Goal: Transaction & Acquisition: Book appointment/travel/reservation

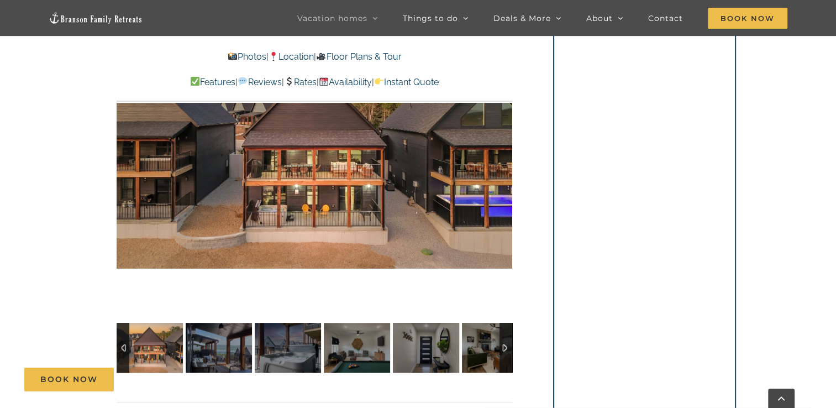
scroll to position [769, 0]
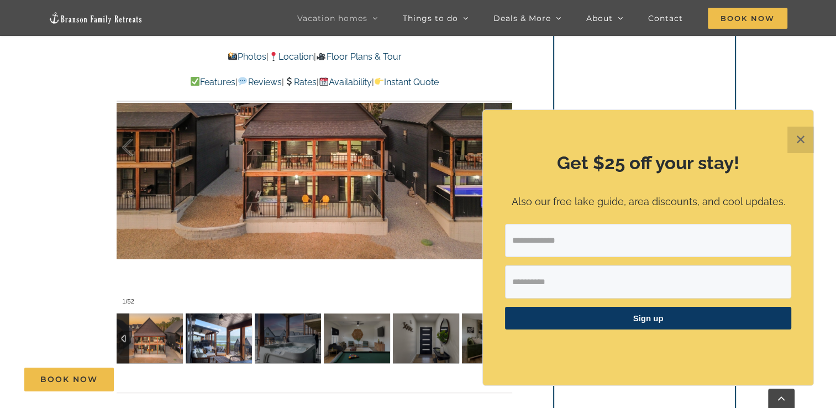
click at [230, 331] on img at bounding box center [219, 338] width 66 height 50
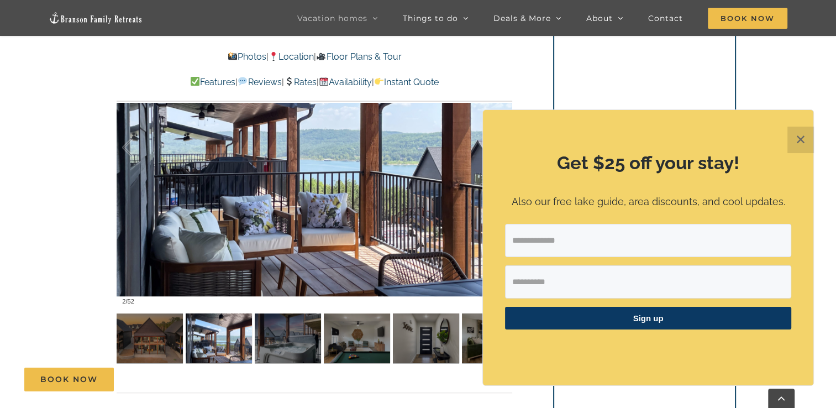
click at [796, 133] on button "✕" at bounding box center [800, 140] width 27 height 27
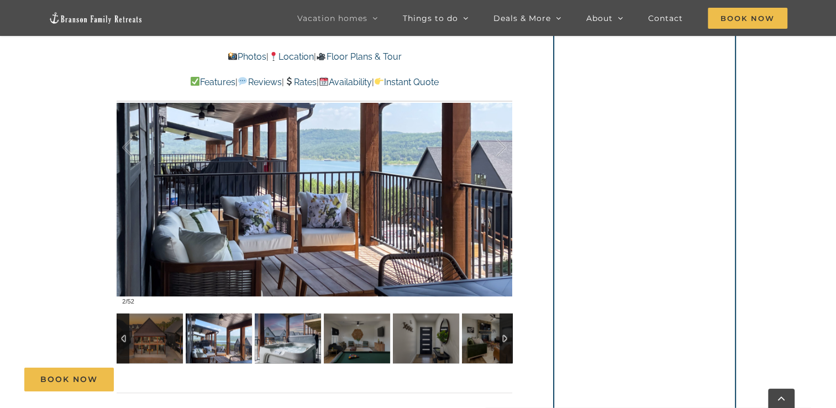
click at [282, 336] on img at bounding box center [288, 338] width 66 height 50
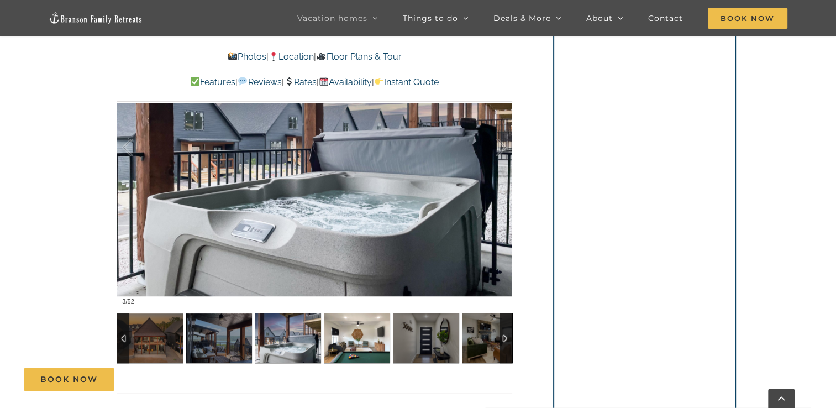
click at [343, 344] on img at bounding box center [357, 338] width 66 height 50
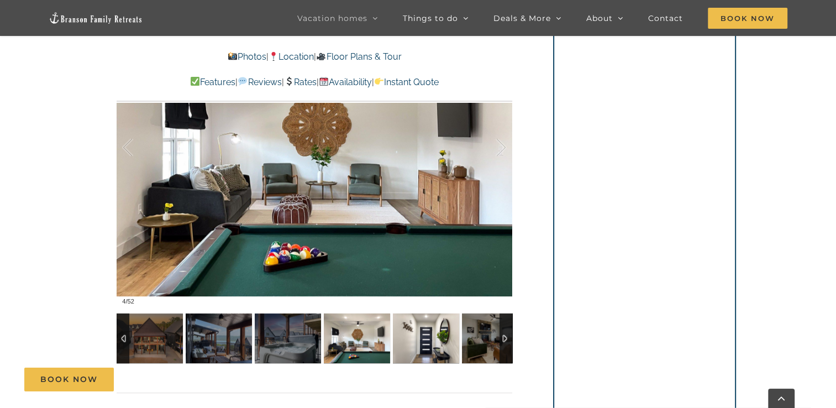
click at [411, 346] on img at bounding box center [426, 338] width 66 height 50
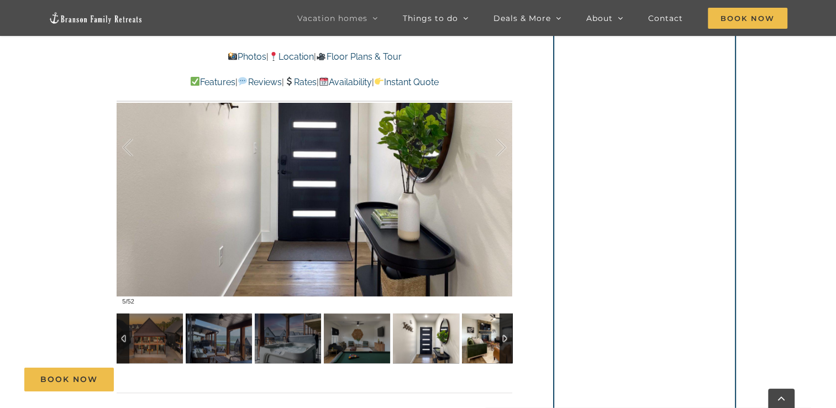
click at [491, 345] on img at bounding box center [495, 338] width 66 height 50
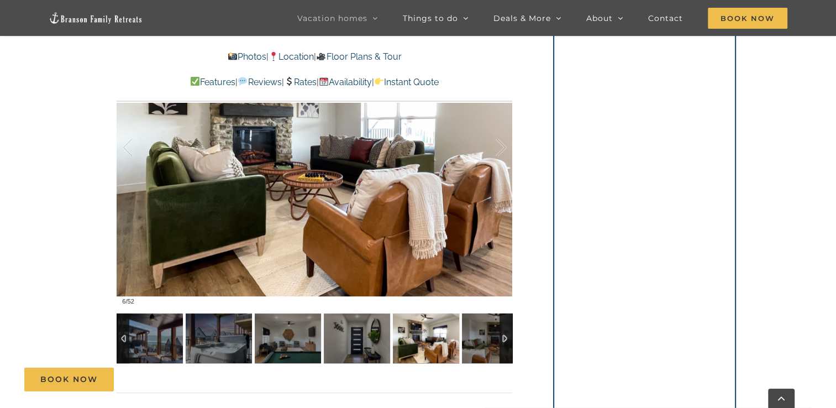
click at [505, 345] on div at bounding box center [506, 338] width 13 height 50
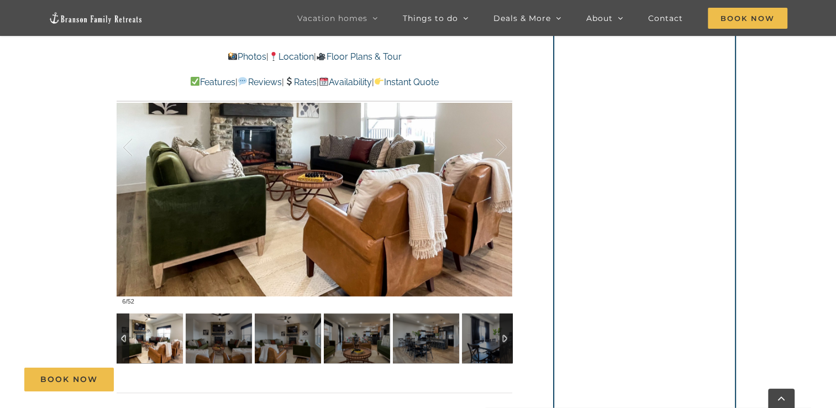
click at [505, 345] on div at bounding box center [506, 338] width 13 height 50
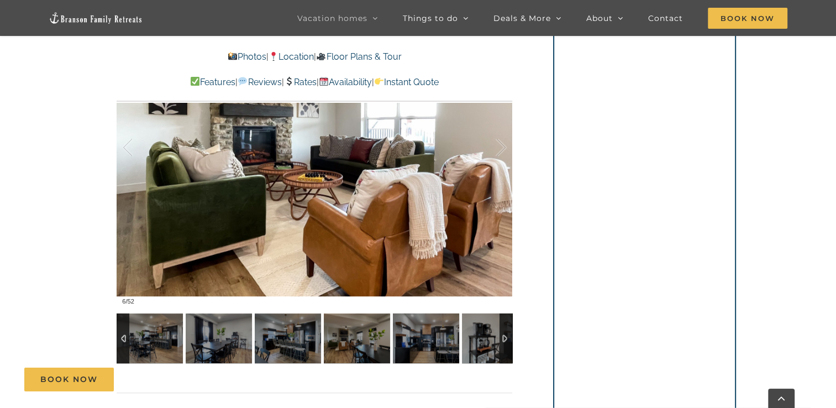
click at [505, 345] on div at bounding box center [506, 338] width 13 height 50
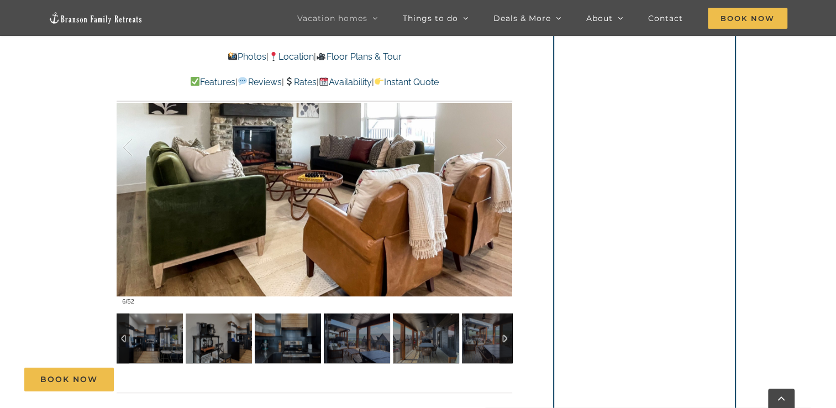
click at [505, 345] on div at bounding box center [506, 338] width 13 height 50
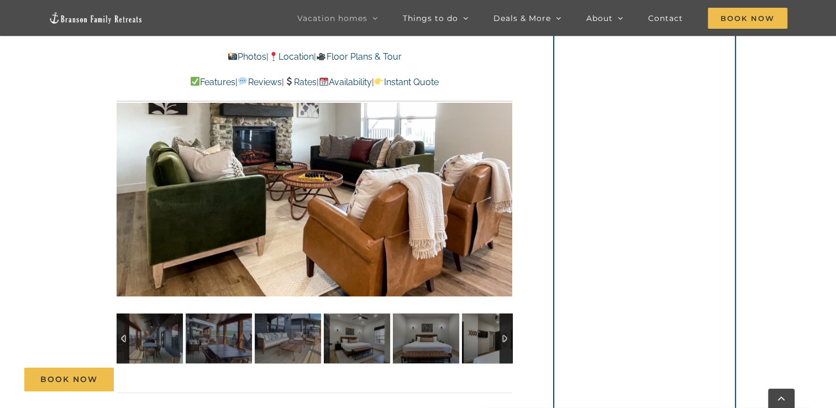
click at [505, 345] on div at bounding box center [506, 338] width 13 height 50
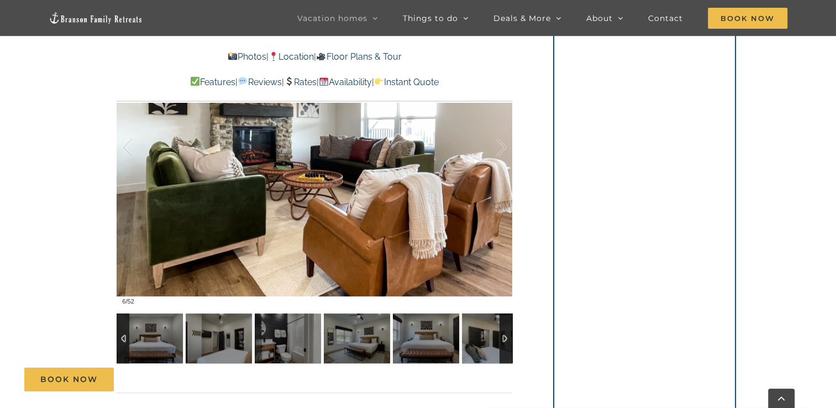
click at [505, 345] on div at bounding box center [506, 338] width 13 height 50
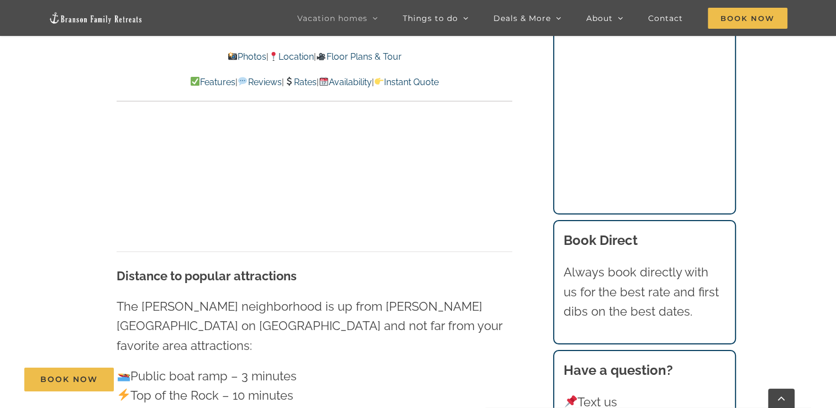
scroll to position [2993, 0]
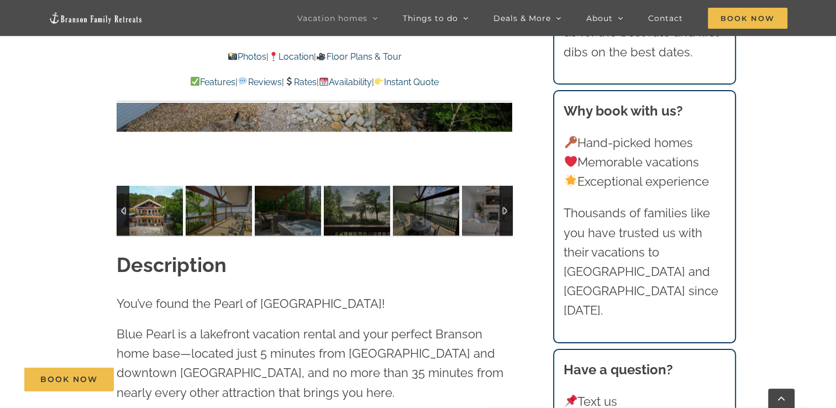
scroll to position [924, 0]
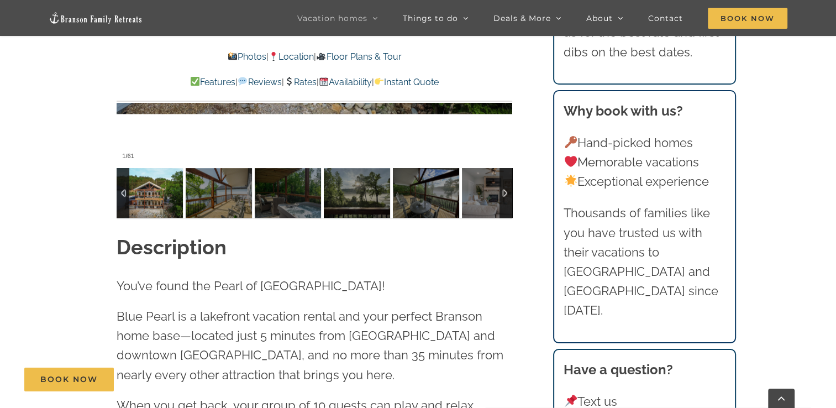
click at [148, 197] on img at bounding box center [150, 193] width 66 height 50
click at [503, 202] on div at bounding box center [506, 193] width 13 height 50
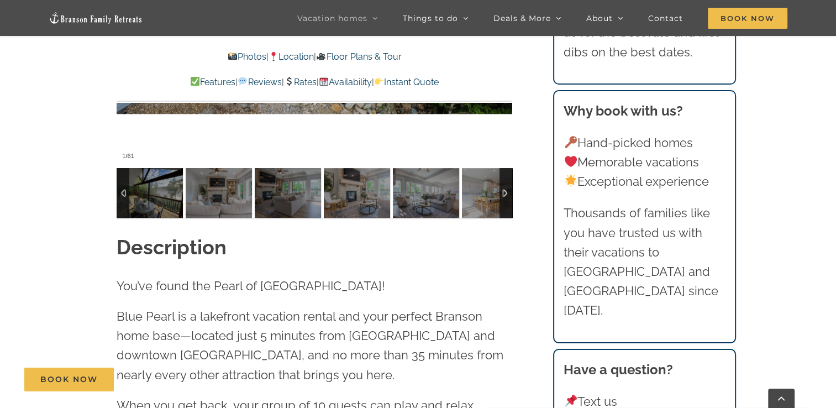
click at [503, 202] on div at bounding box center [506, 193] width 13 height 50
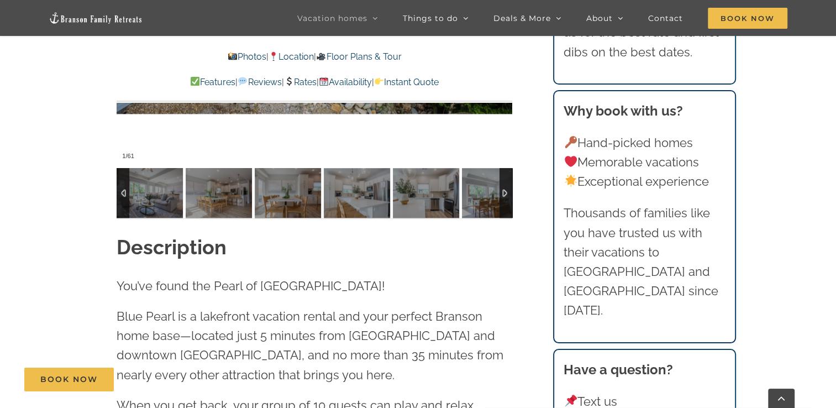
click at [503, 202] on div at bounding box center [506, 193] width 13 height 50
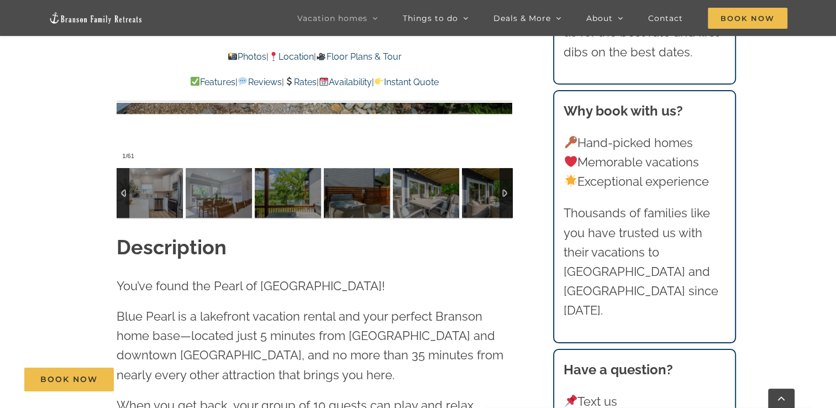
click at [503, 202] on div at bounding box center [506, 193] width 13 height 50
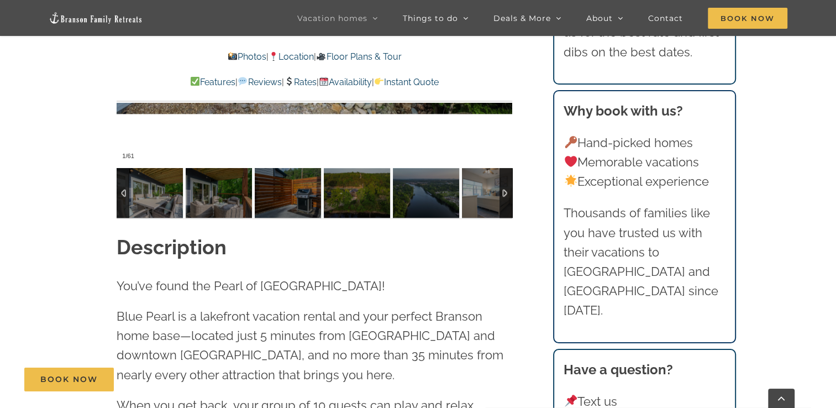
click at [503, 202] on div at bounding box center [506, 193] width 13 height 50
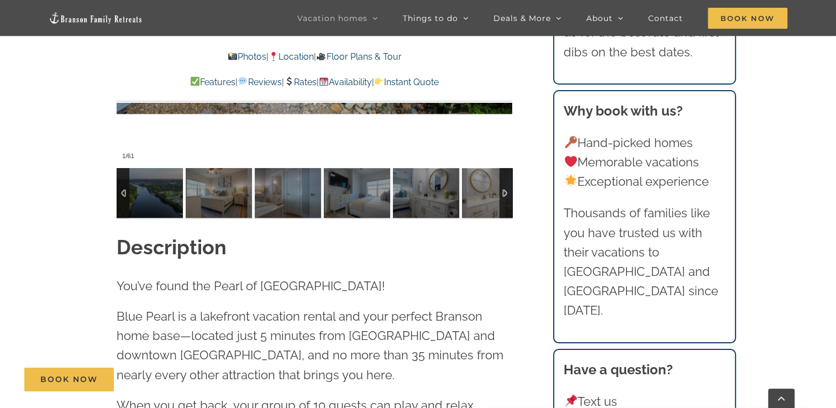
click at [503, 202] on div at bounding box center [506, 193] width 13 height 50
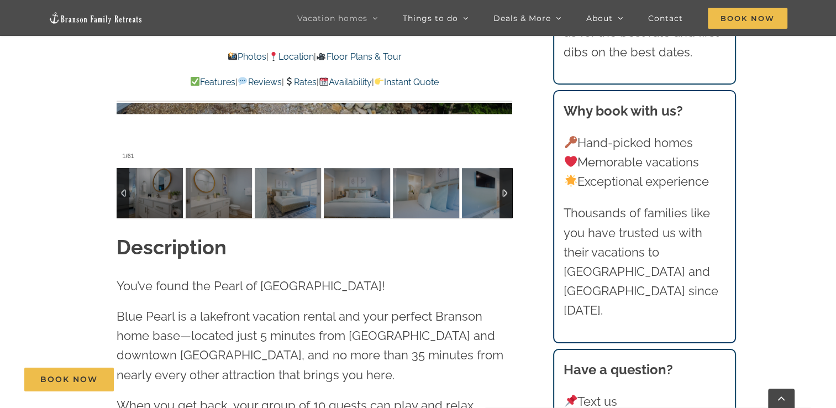
click at [503, 202] on div at bounding box center [506, 193] width 13 height 50
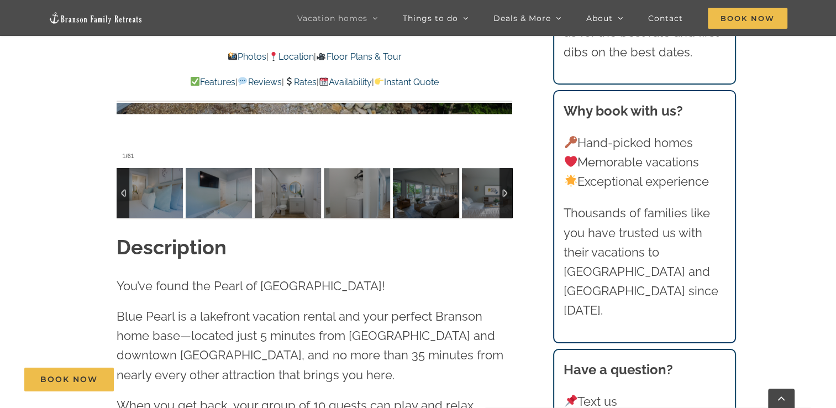
click at [503, 202] on div at bounding box center [506, 193] width 13 height 50
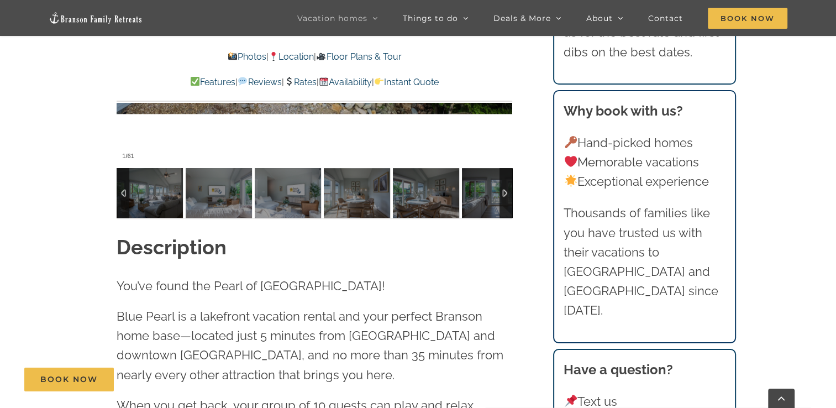
click at [503, 202] on div at bounding box center [506, 193] width 13 height 50
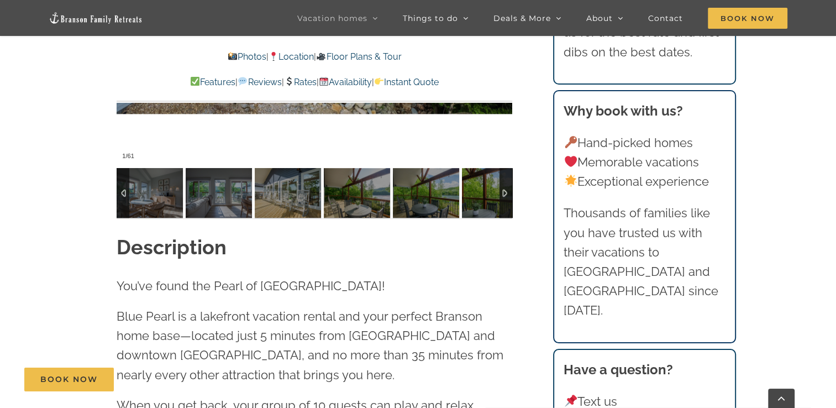
click at [503, 202] on div at bounding box center [506, 193] width 13 height 50
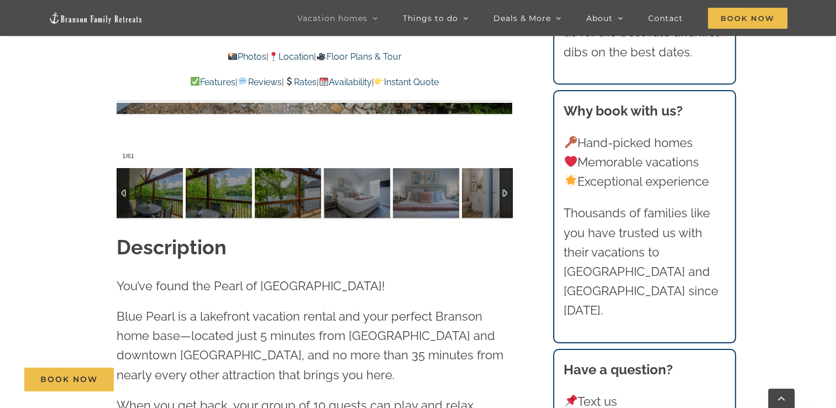
click at [503, 202] on div at bounding box center [506, 193] width 13 height 50
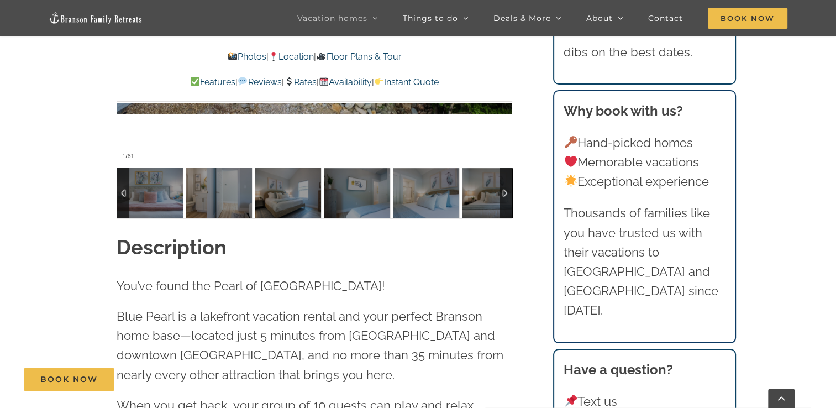
click at [503, 202] on div at bounding box center [506, 193] width 13 height 50
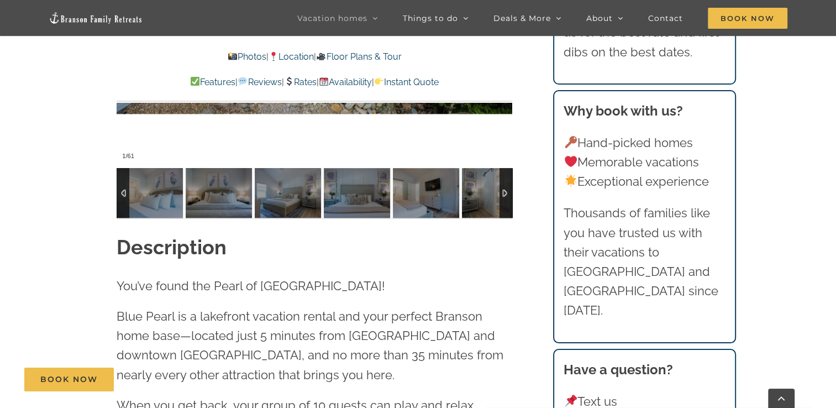
click at [503, 202] on div at bounding box center [506, 193] width 13 height 50
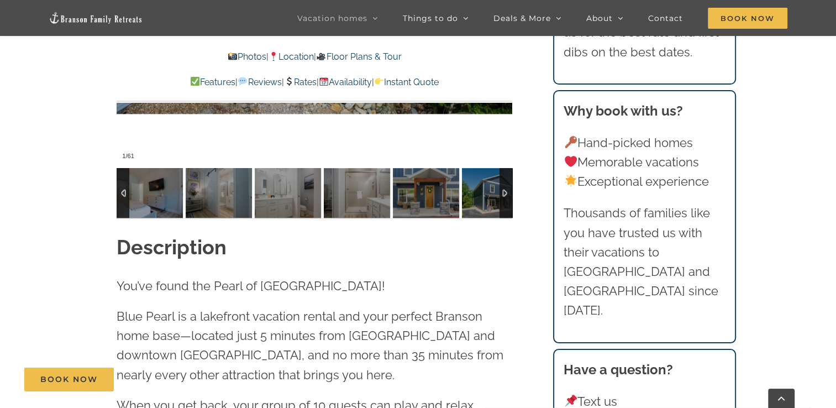
click at [503, 202] on div at bounding box center [506, 193] width 13 height 50
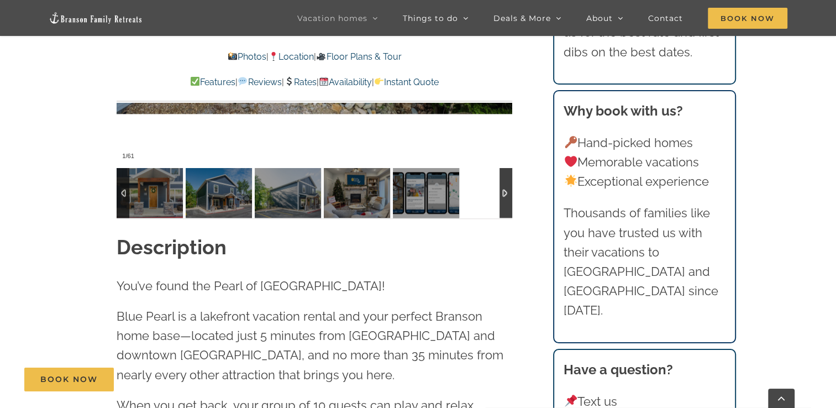
click at [503, 202] on div at bounding box center [506, 193] width 13 height 50
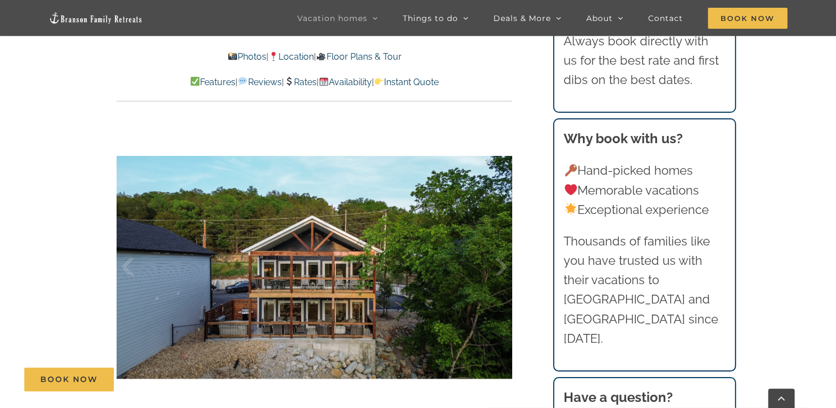
scroll to position [632, 0]
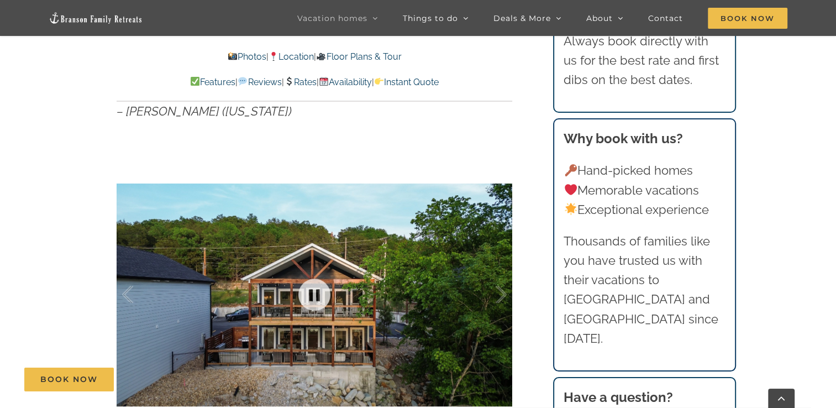
click at [267, 177] on div at bounding box center [315, 294] width 396 height 325
click at [304, 252] on div at bounding box center [315, 294] width 396 height 325
click at [488, 299] on div at bounding box center [489, 294] width 34 height 69
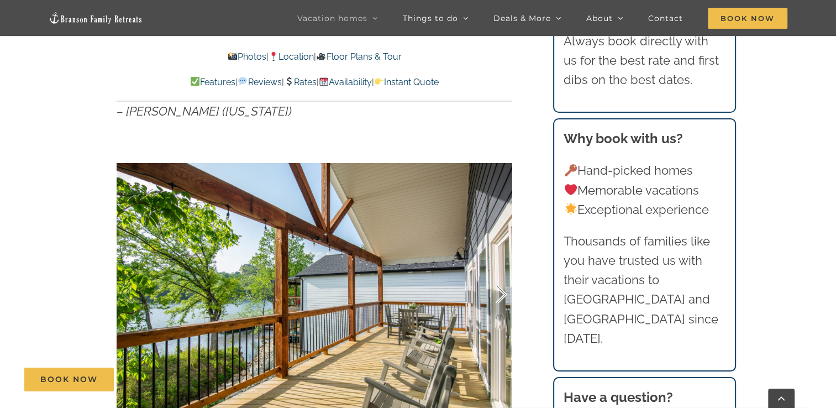
click at [488, 299] on div at bounding box center [489, 294] width 34 height 69
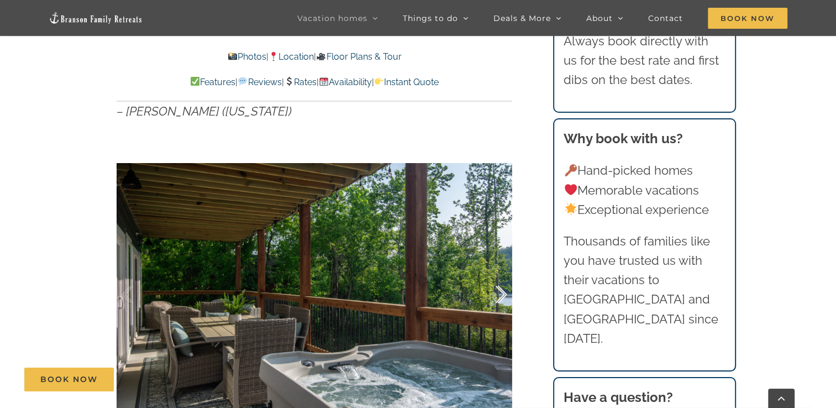
click at [488, 299] on div at bounding box center [489, 294] width 34 height 69
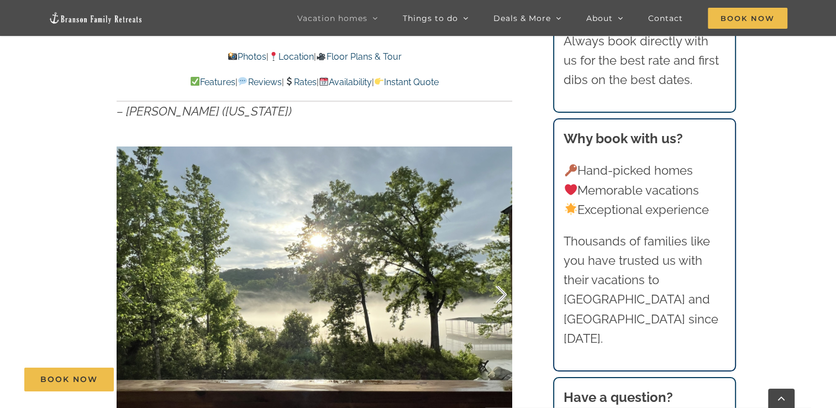
click at [488, 299] on div at bounding box center [489, 294] width 34 height 69
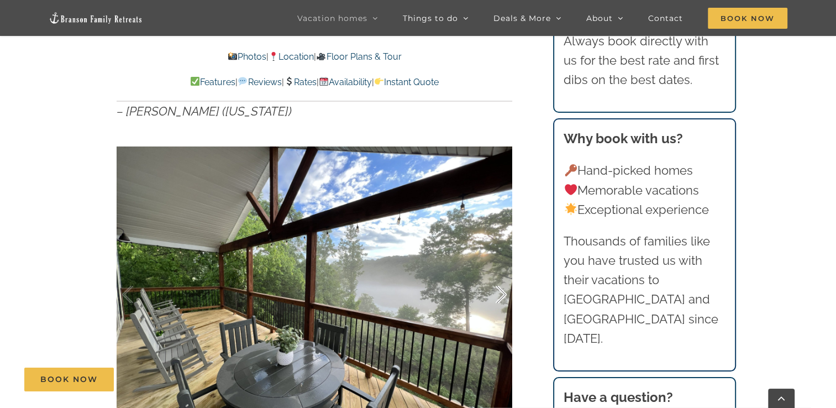
click at [488, 299] on div at bounding box center [489, 294] width 34 height 69
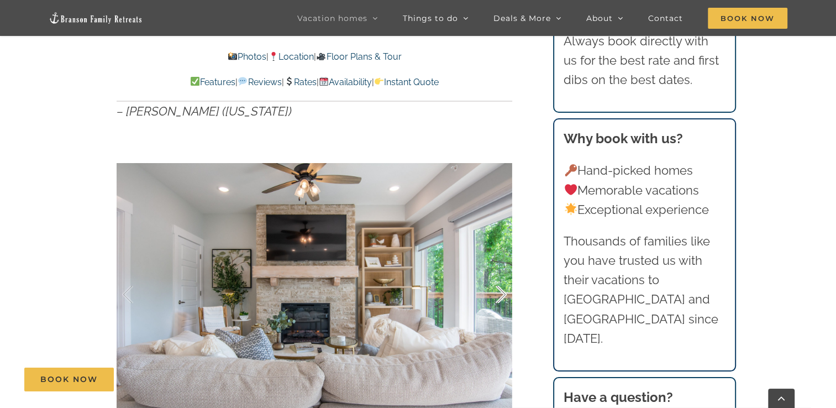
click at [488, 299] on div at bounding box center [489, 294] width 34 height 69
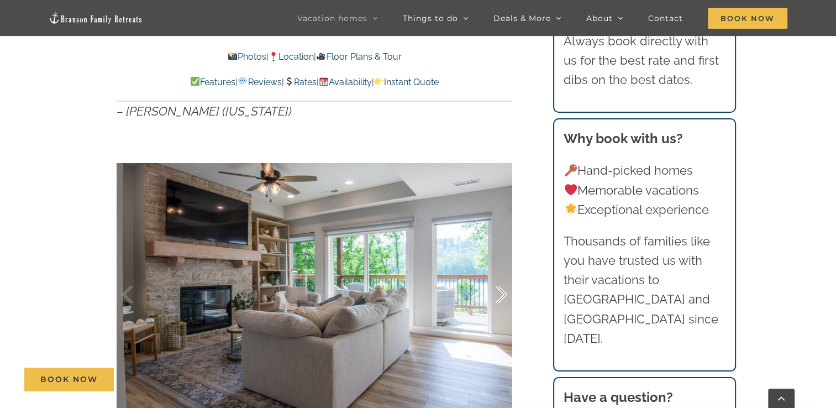
click at [488, 299] on div at bounding box center [489, 294] width 34 height 69
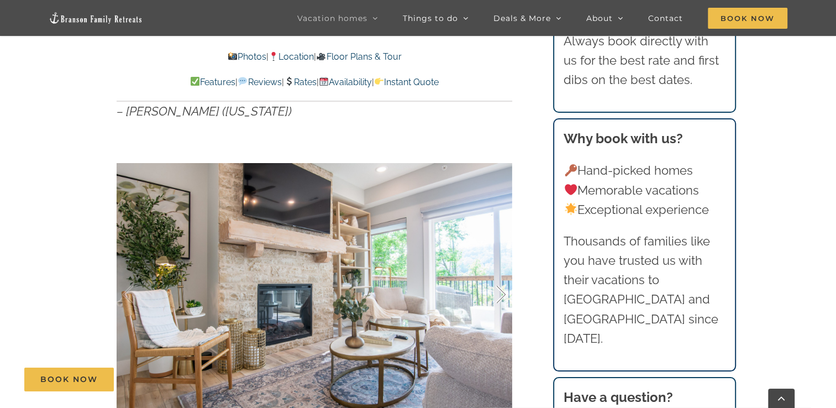
click at [488, 299] on div at bounding box center [489, 294] width 34 height 69
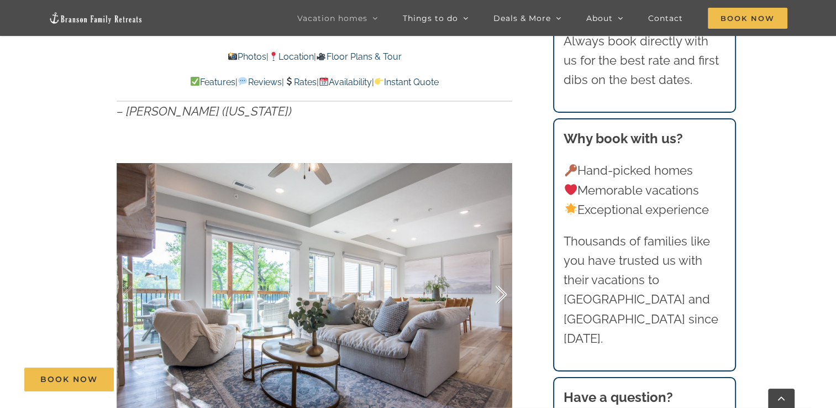
click at [488, 299] on div at bounding box center [489, 294] width 34 height 69
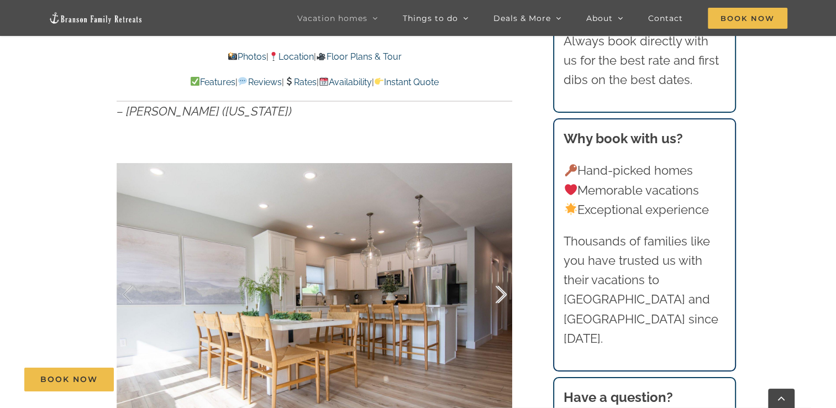
click at [488, 299] on div at bounding box center [489, 294] width 34 height 69
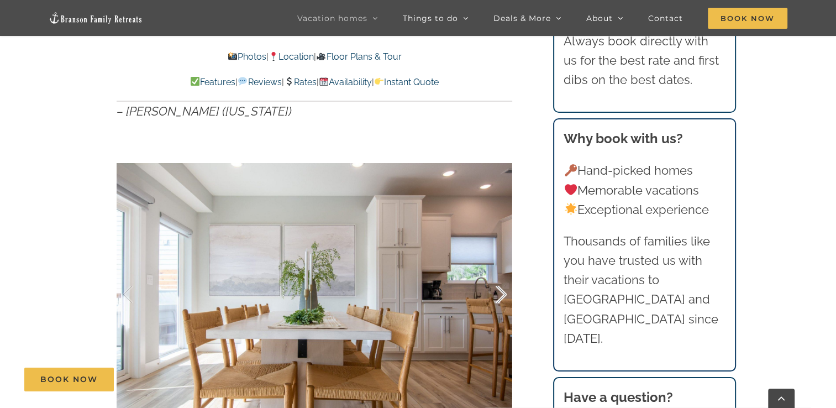
click at [488, 299] on div at bounding box center [489, 294] width 34 height 69
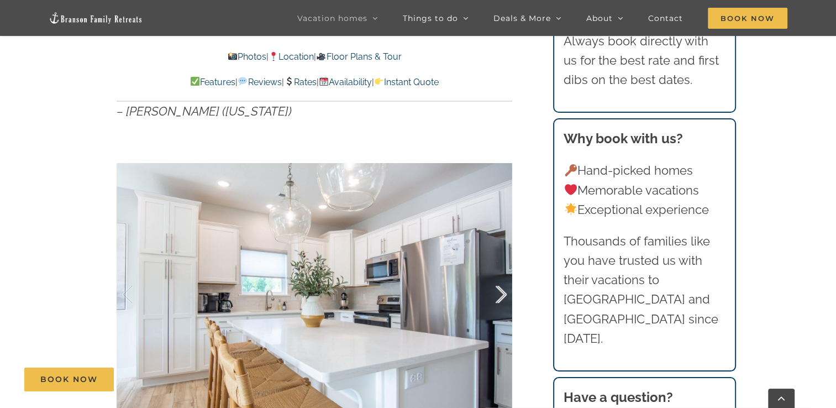
click at [488, 299] on div at bounding box center [489, 294] width 34 height 69
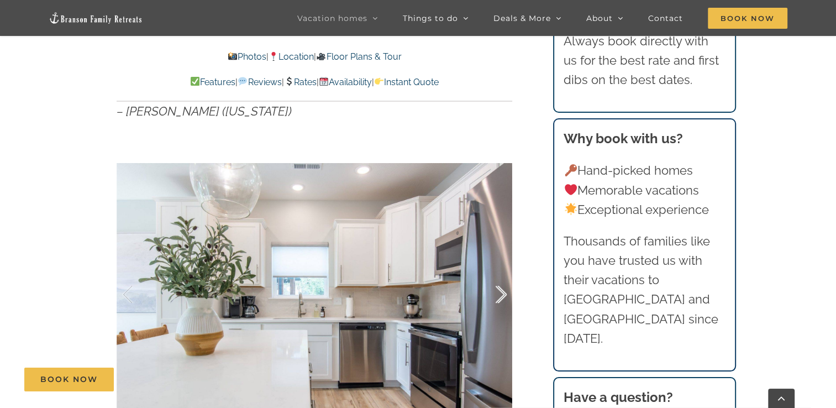
click at [488, 299] on div at bounding box center [489, 294] width 34 height 69
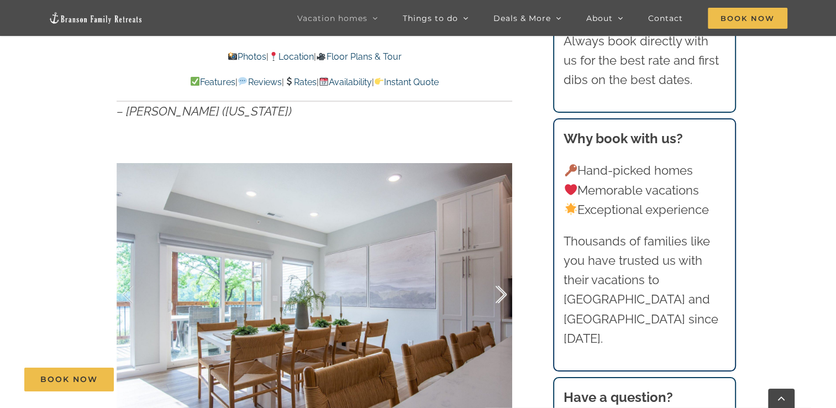
click at [488, 299] on div at bounding box center [489, 294] width 34 height 69
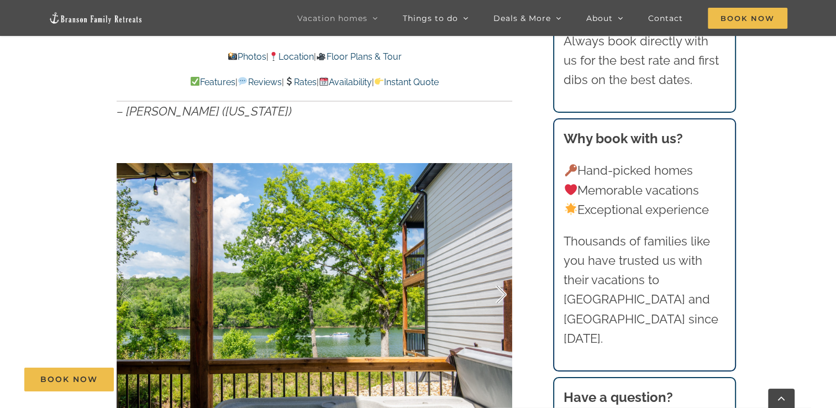
click at [488, 299] on div at bounding box center [489, 294] width 34 height 69
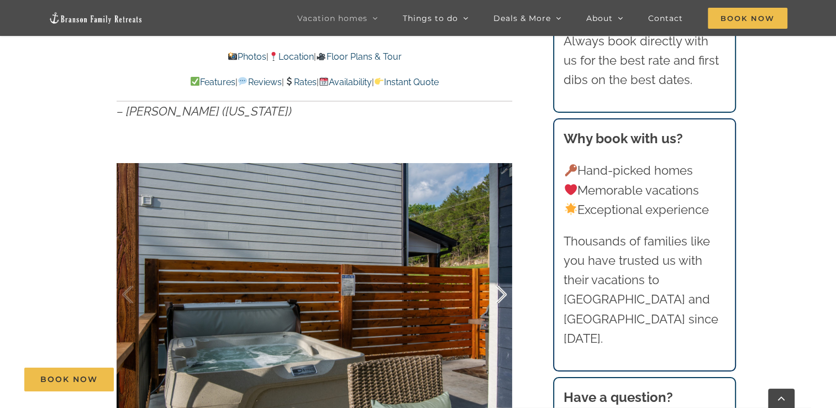
click at [488, 299] on div at bounding box center [489, 294] width 34 height 69
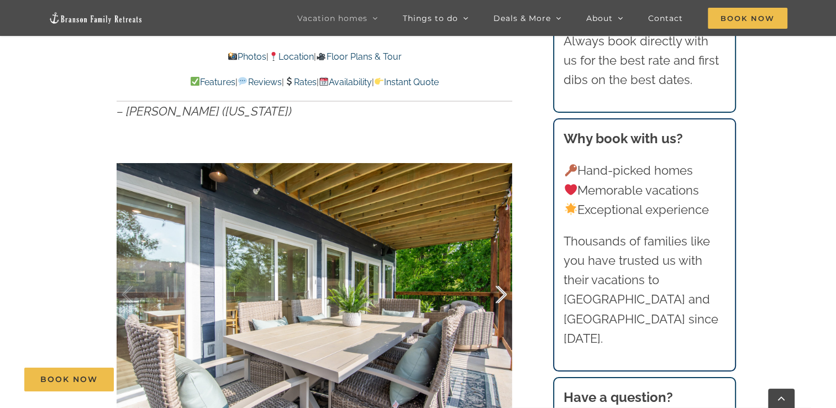
click at [488, 299] on div at bounding box center [489, 294] width 34 height 69
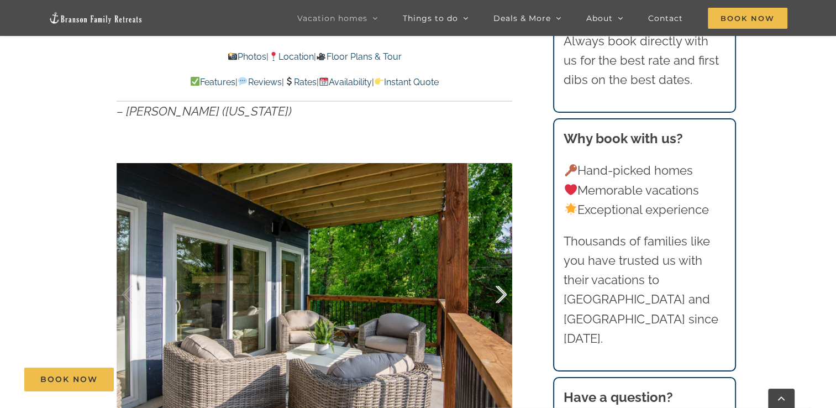
click at [488, 299] on div at bounding box center [489, 294] width 34 height 69
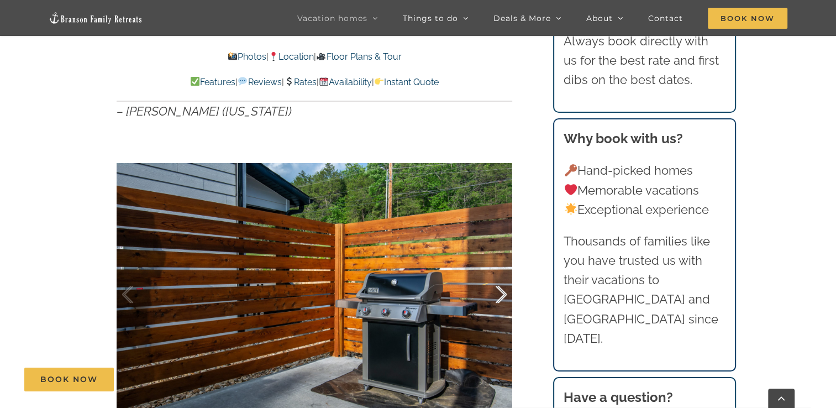
click at [488, 299] on div at bounding box center [489, 294] width 34 height 69
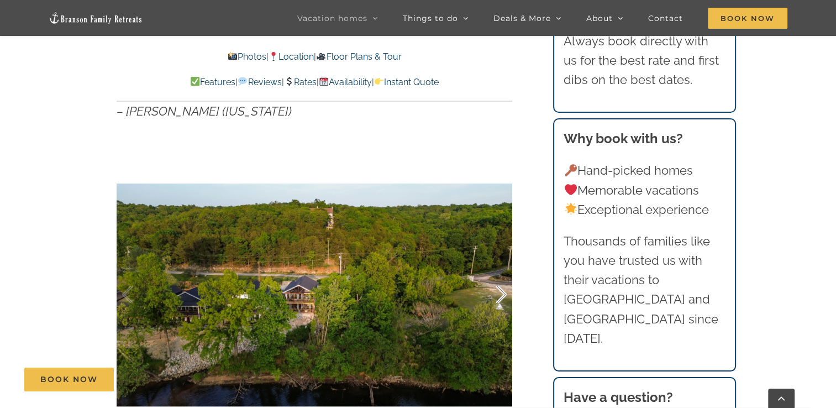
click at [488, 299] on div at bounding box center [489, 294] width 34 height 69
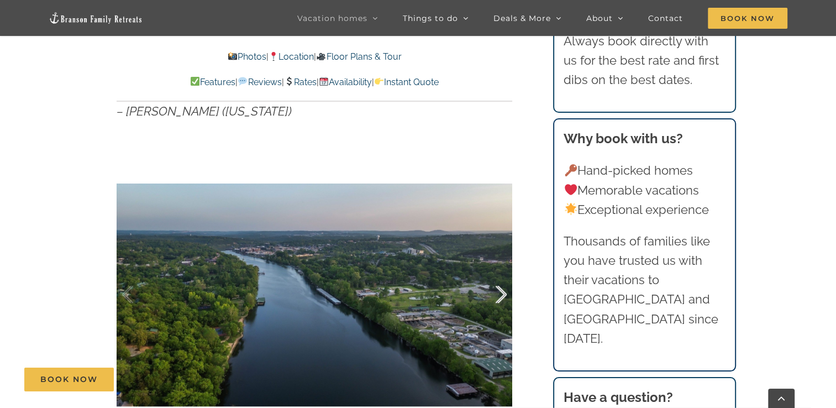
click at [488, 299] on div at bounding box center [489, 294] width 34 height 69
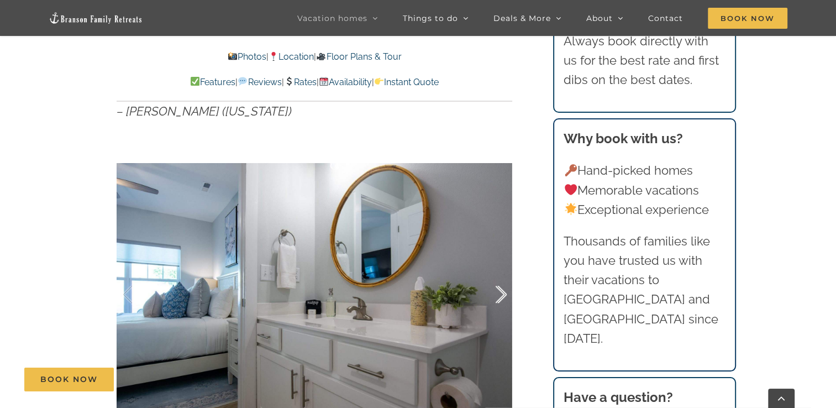
click at [504, 295] on div at bounding box center [489, 294] width 34 height 69
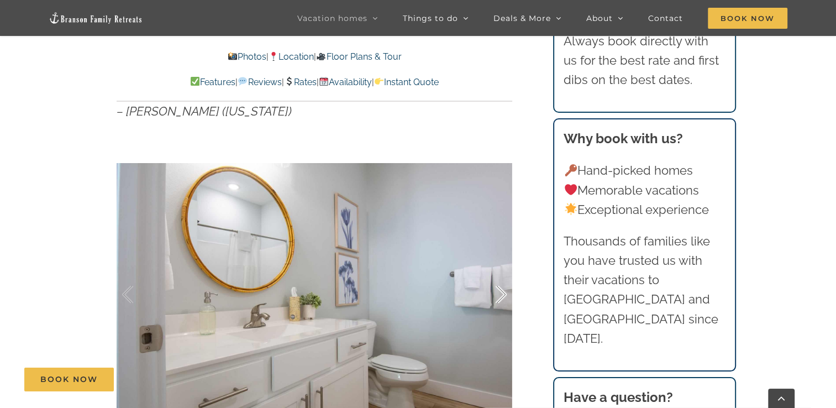
click at [504, 295] on div at bounding box center [489, 294] width 34 height 69
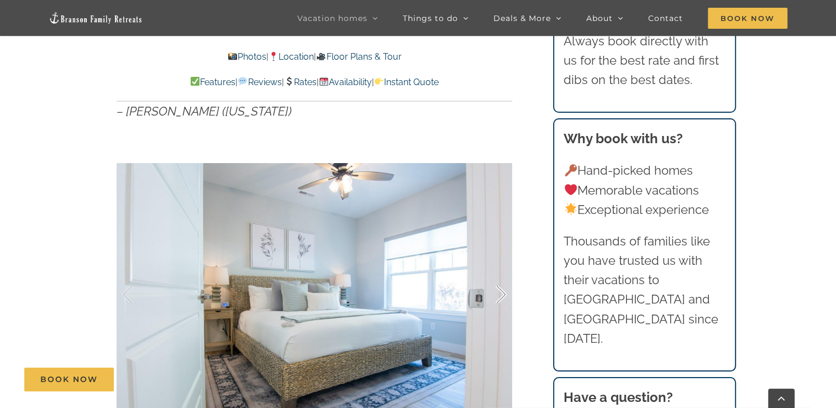
click at [504, 295] on div at bounding box center [489, 294] width 34 height 69
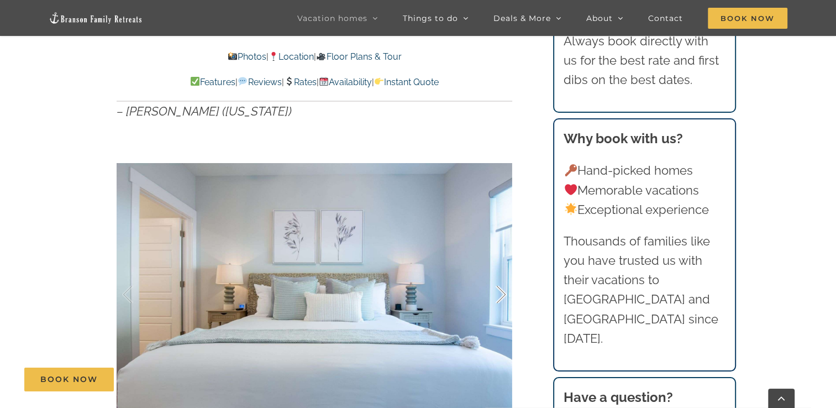
click at [504, 295] on div at bounding box center [489, 294] width 34 height 69
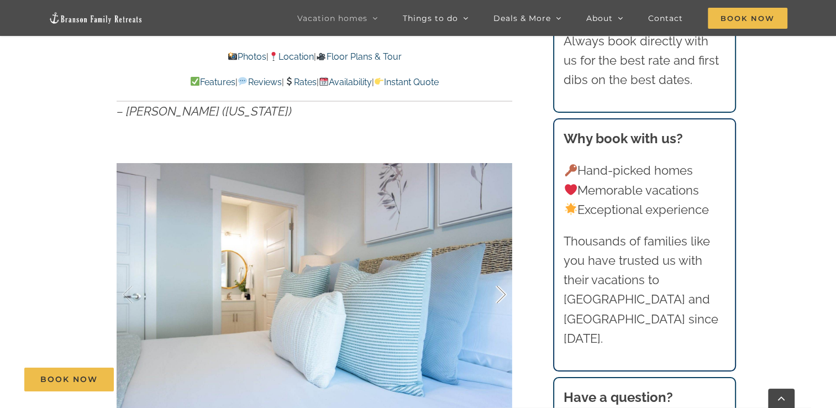
click at [504, 295] on div at bounding box center [489, 294] width 34 height 69
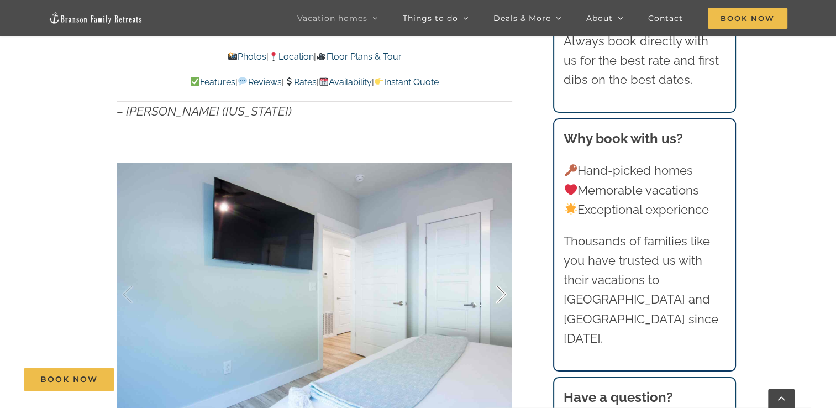
click at [504, 295] on div at bounding box center [489, 294] width 34 height 69
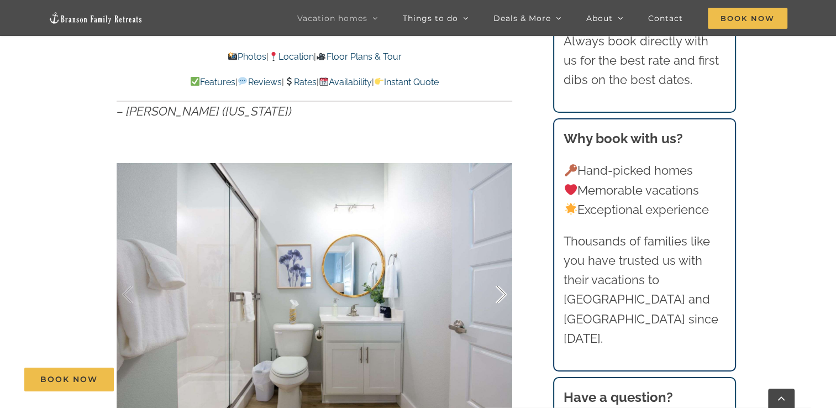
click at [504, 295] on div at bounding box center [489, 294] width 34 height 69
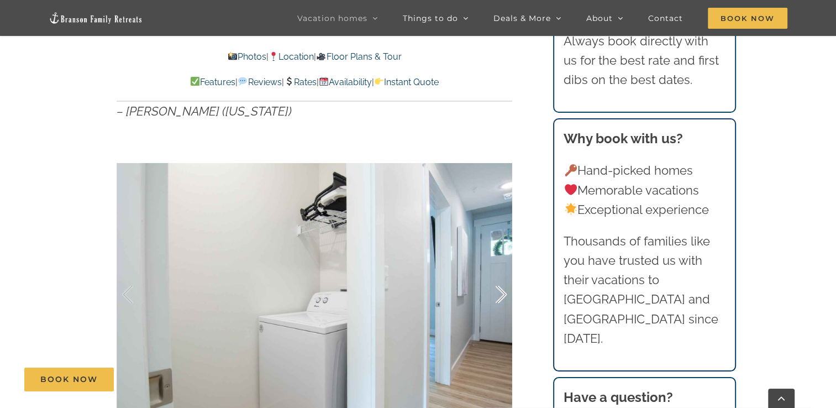
click at [504, 295] on div at bounding box center [489, 294] width 34 height 69
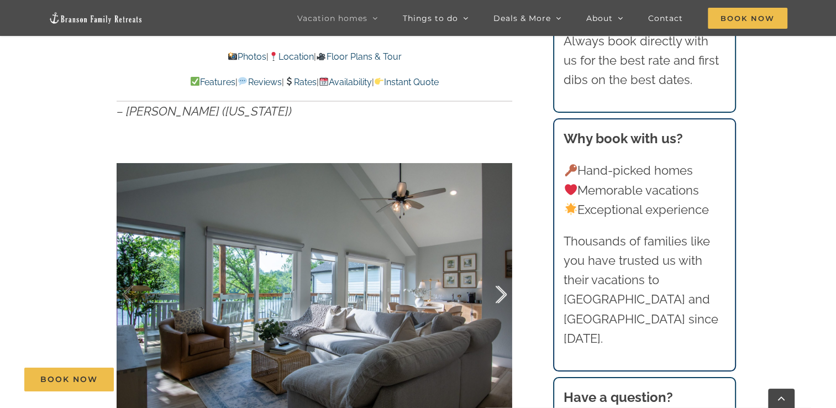
click at [504, 295] on div at bounding box center [489, 294] width 34 height 69
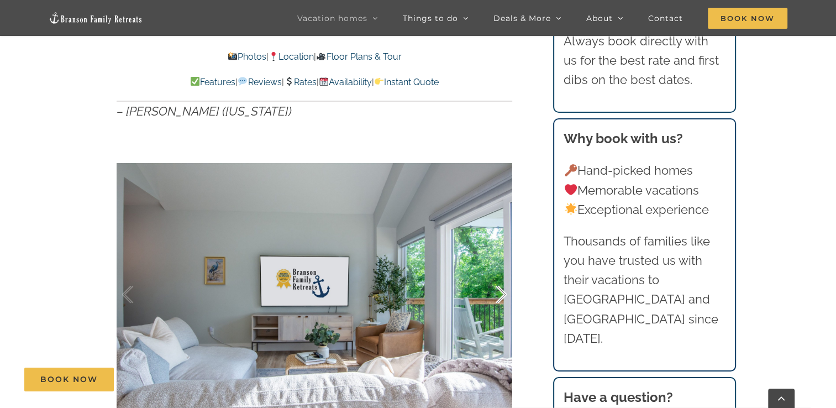
click at [504, 295] on div at bounding box center [489, 294] width 34 height 69
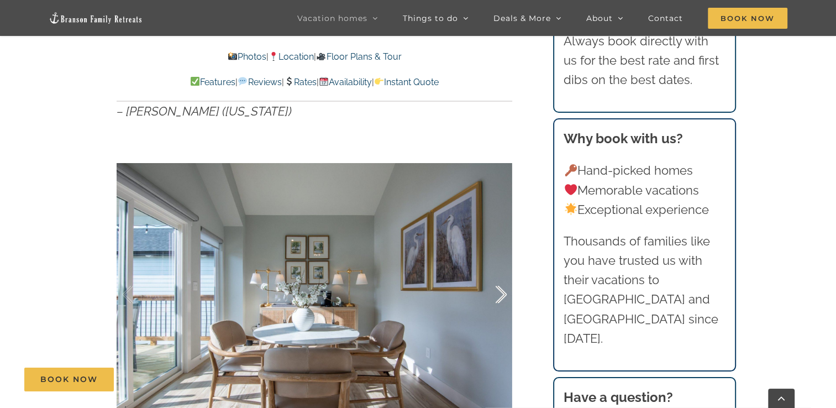
click at [504, 295] on div at bounding box center [489, 294] width 34 height 69
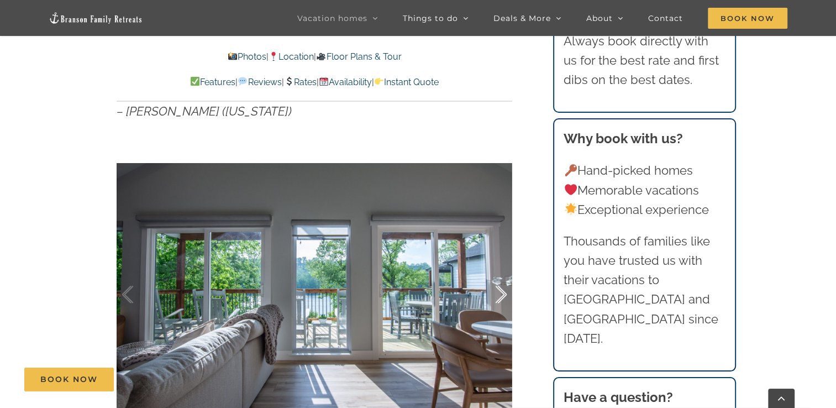
click at [504, 295] on div at bounding box center [489, 294] width 34 height 69
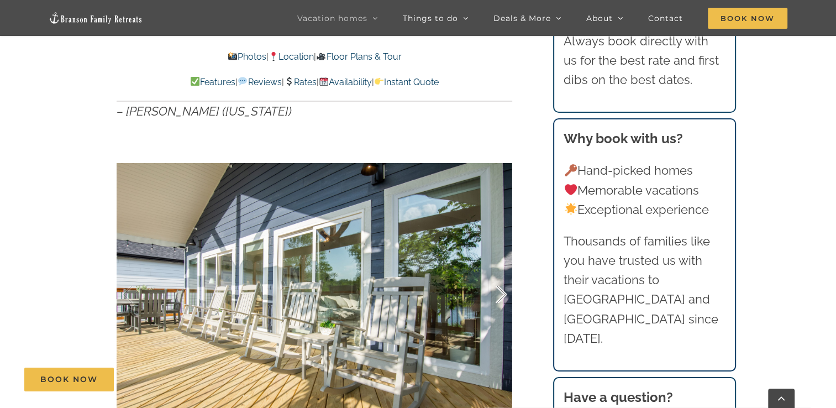
click at [504, 295] on div at bounding box center [489, 294] width 34 height 69
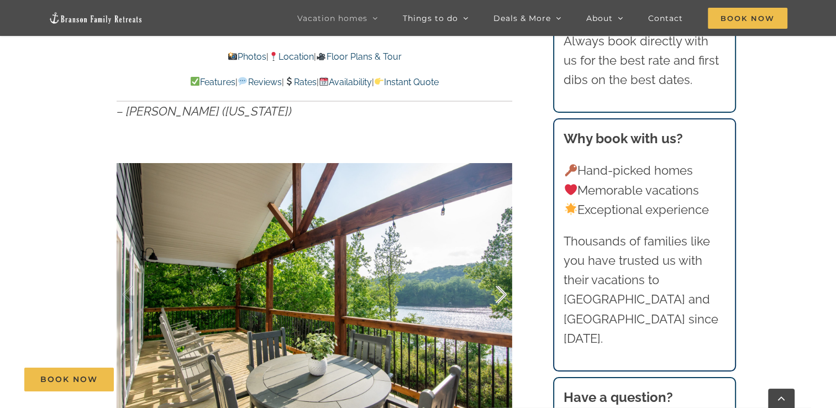
click at [504, 295] on div at bounding box center [489, 294] width 34 height 69
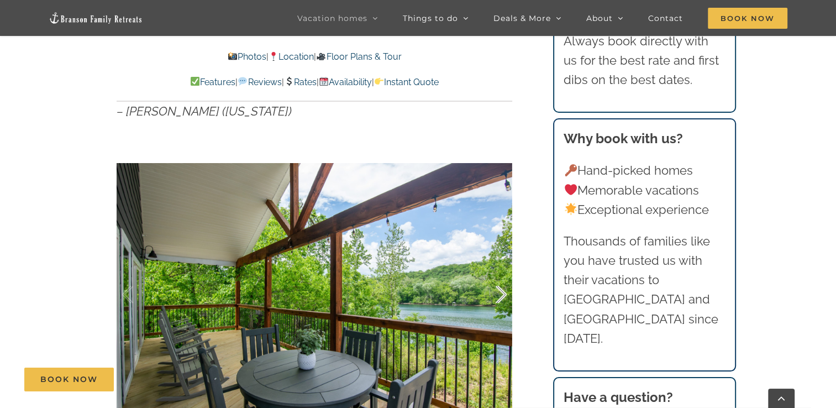
click at [504, 295] on div at bounding box center [489, 294] width 34 height 69
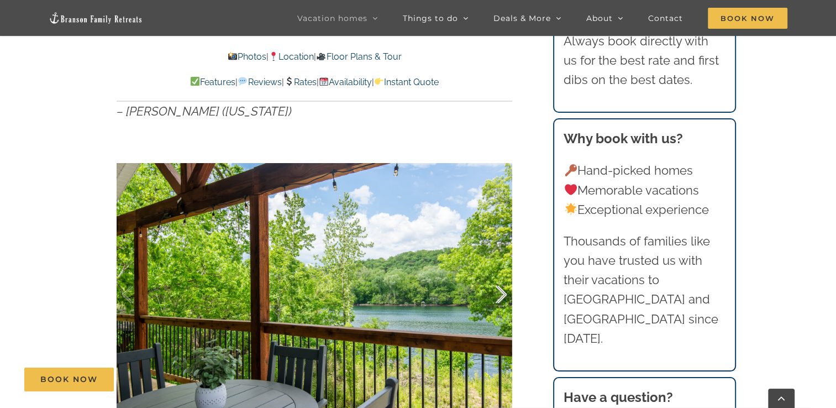
click at [504, 295] on div at bounding box center [489, 294] width 34 height 69
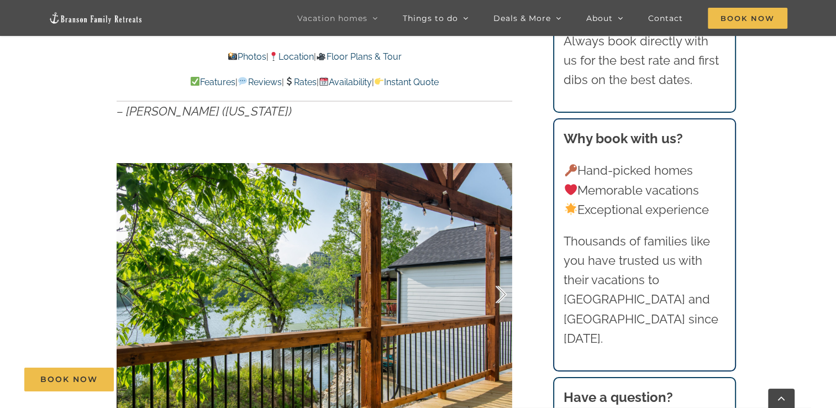
click at [504, 295] on div at bounding box center [489, 294] width 34 height 69
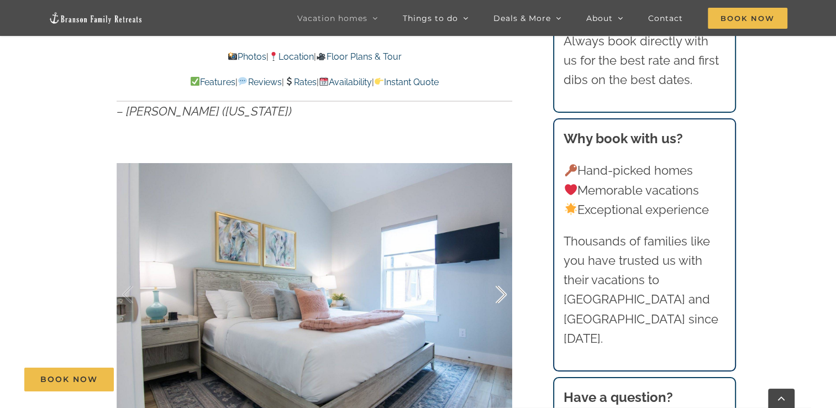
click at [504, 295] on div at bounding box center [489, 294] width 34 height 69
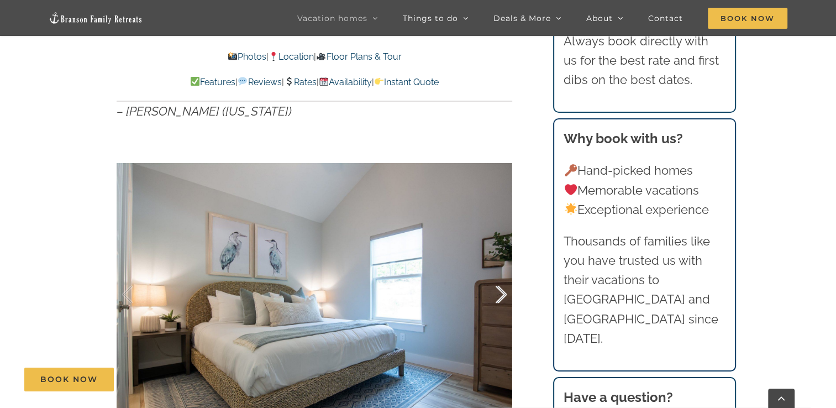
click at [504, 295] on div at bounding box center [489, 294] width 34 height 69
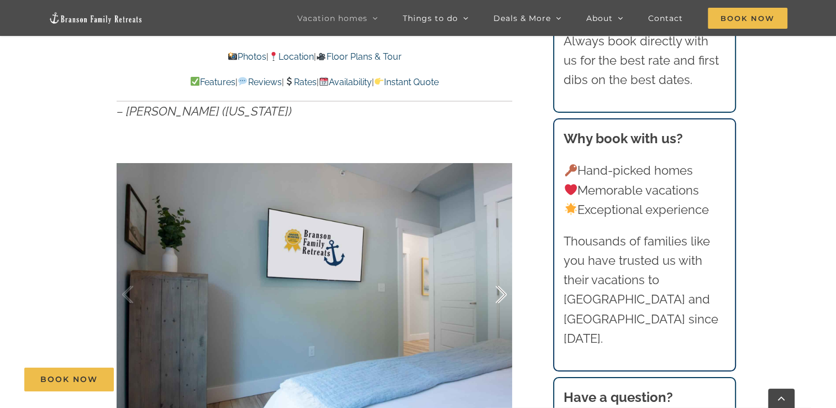
click at [504, 295] on div at bounding box center [489, 294] width 34 height 69
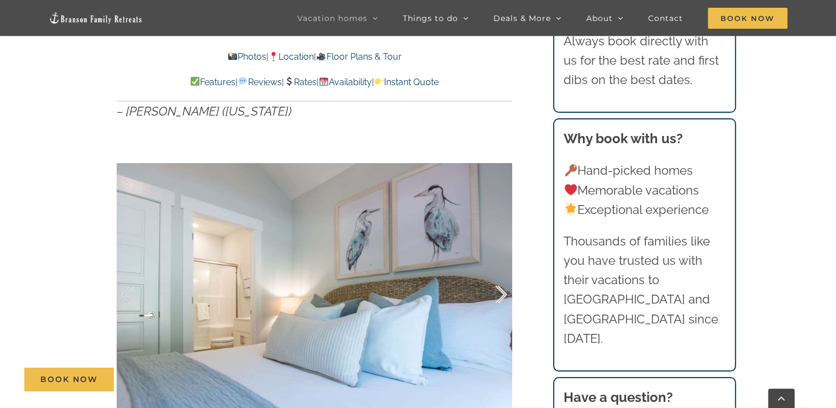
click at [504, 295] on div at bounding box center [489, 294] width 34 height 69
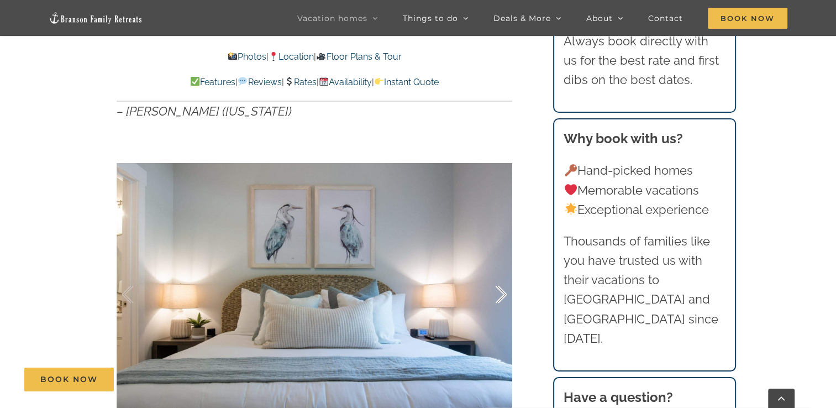
click at [504, 295] on div at bounding box center [489, 294] width 34 height 69
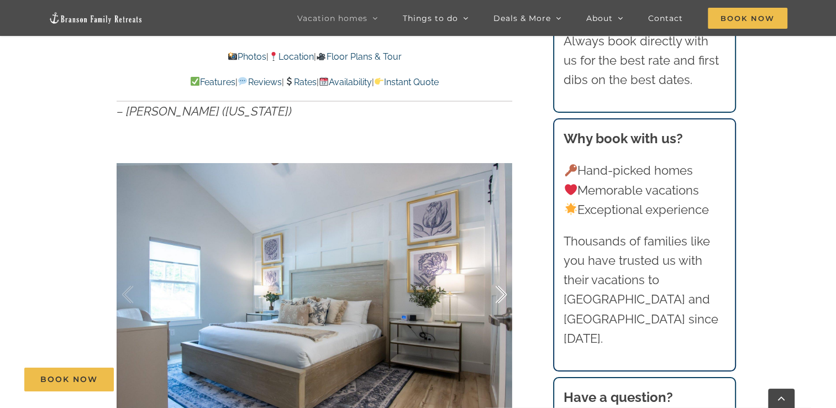
click at [504, 295] on div at bounding box center [489, 294] width 34 height 69
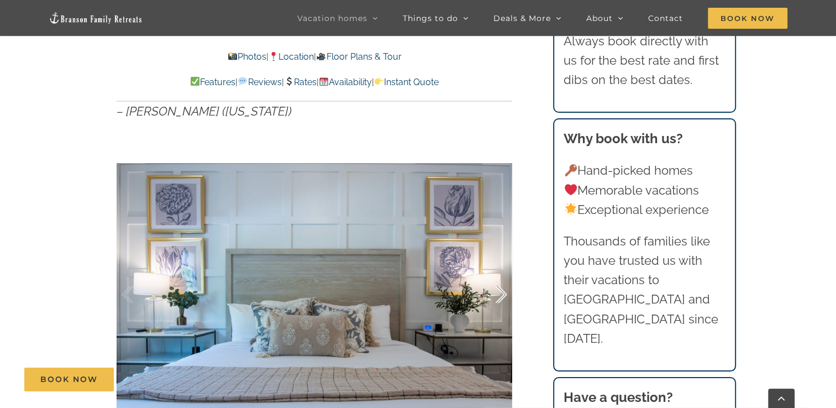
click at [504, 295] on div at bounding box center [489, 294] width 34 height 69
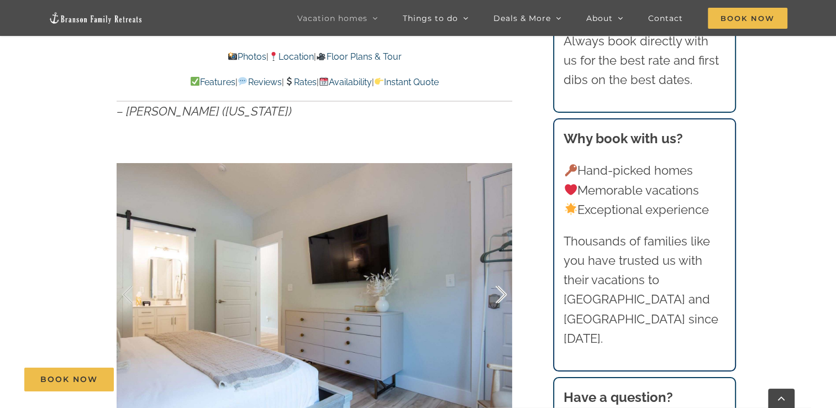
click at [504, 295] on div at bounding box center [489, 294] width 34 height 69
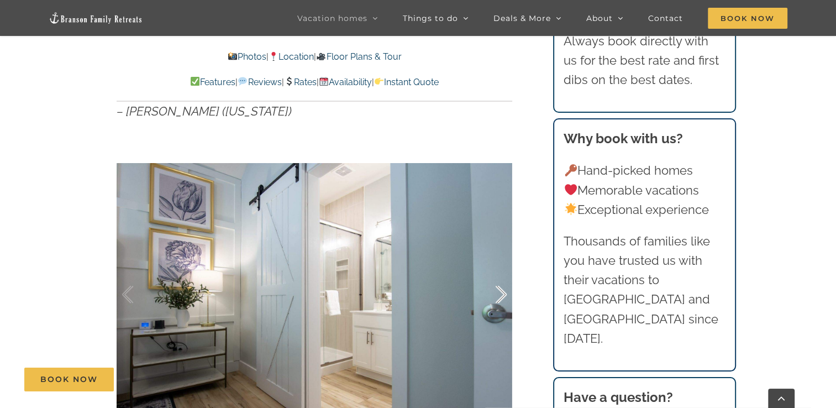
click at [504, 295] on div at bounding box center [489, 294] width 34 height 69
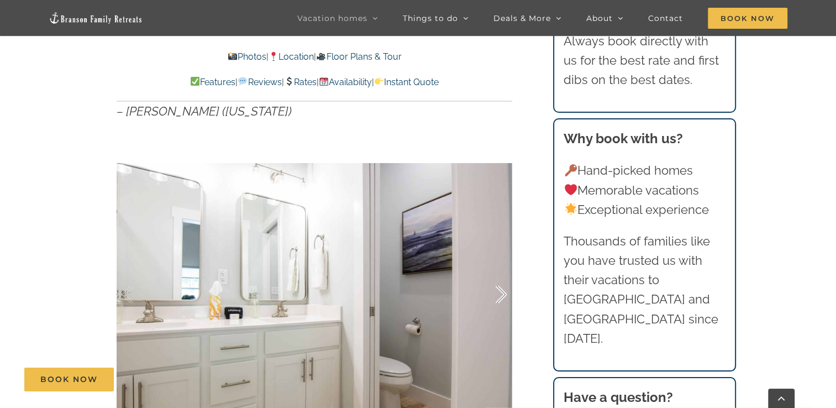
click at [504, 295] on div at bounding box center [489, 294] width 34 height 69
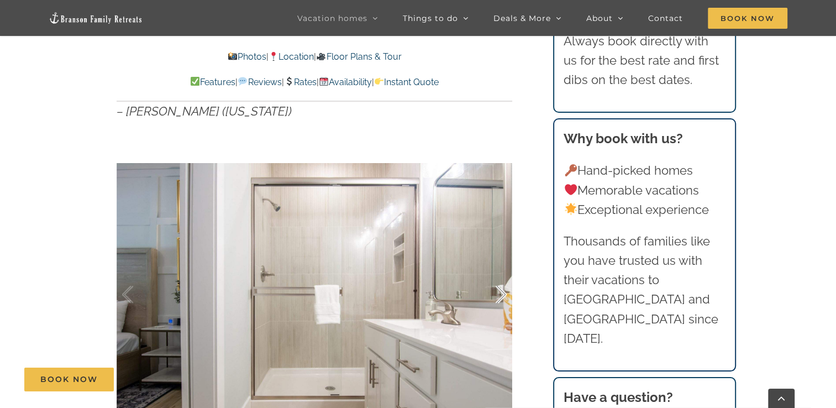
click at [504, 295] on div at bounding box center [489, 294] width 34 height 69
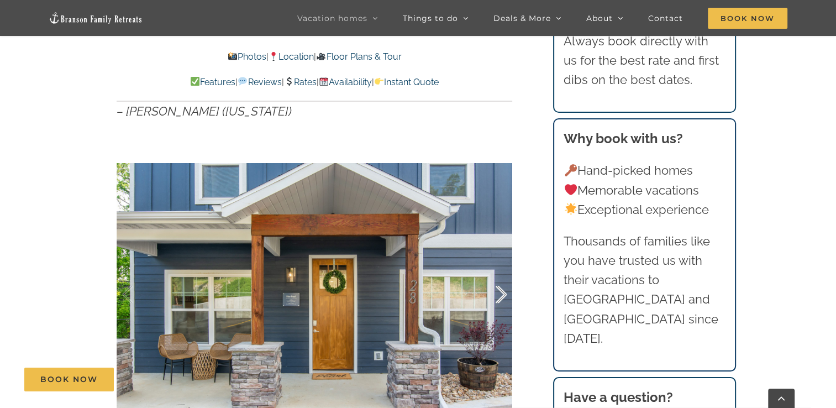
click at [504, 295] on div at bounding box center [489, 294] width 34 height 69
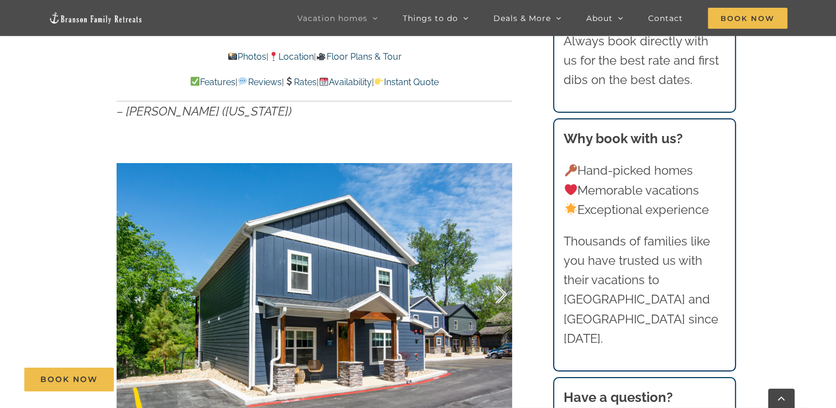
click at [504, 295] on div at bounding box center [489, 294] width 34 height 69
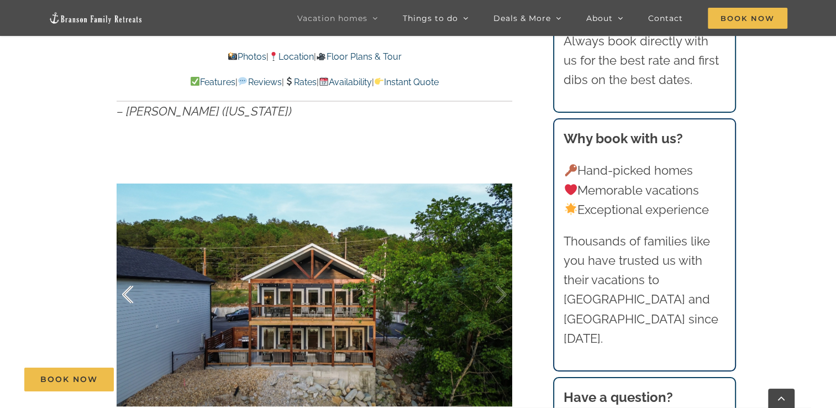
click at [126, 296] on div at bounding box center [139, 294] width 34 height 69
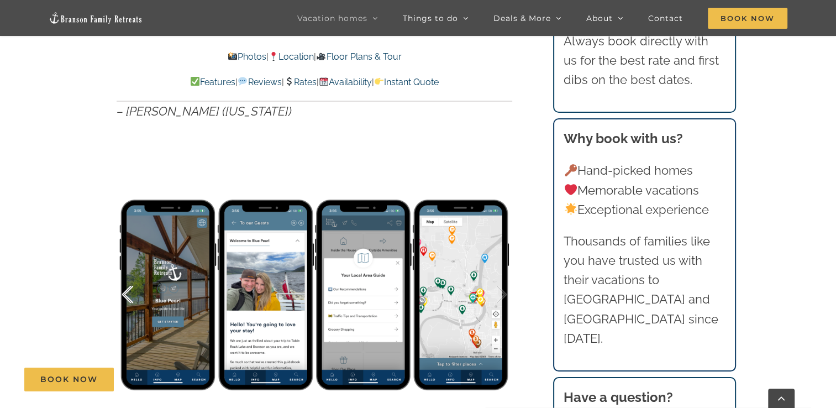
click at [126, 296] on div at bounding box center [139, 294] width 34 height 69
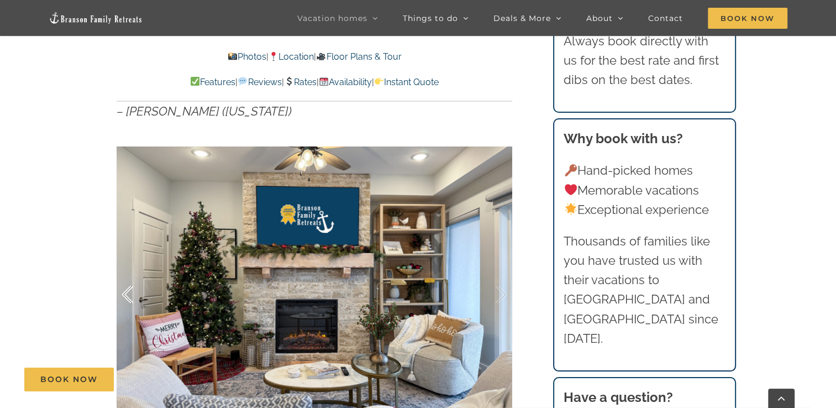
click at [126, 296] on div at bounding box center [139, 294] width 34 height 69
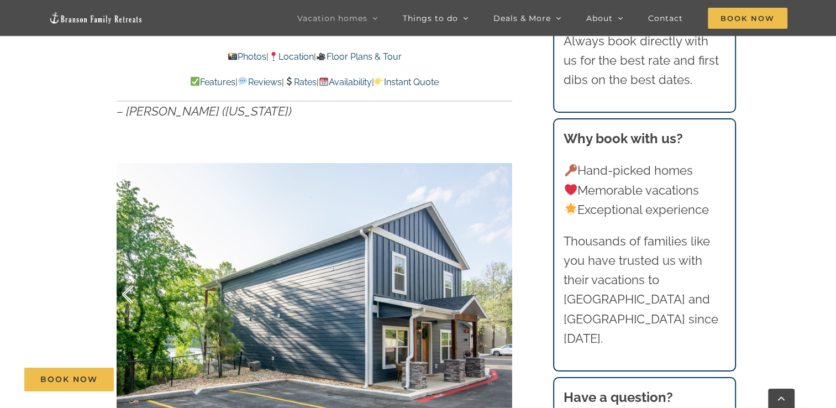
click at [126, 296] on div at bounding box center [139, 294] width 34 height 69
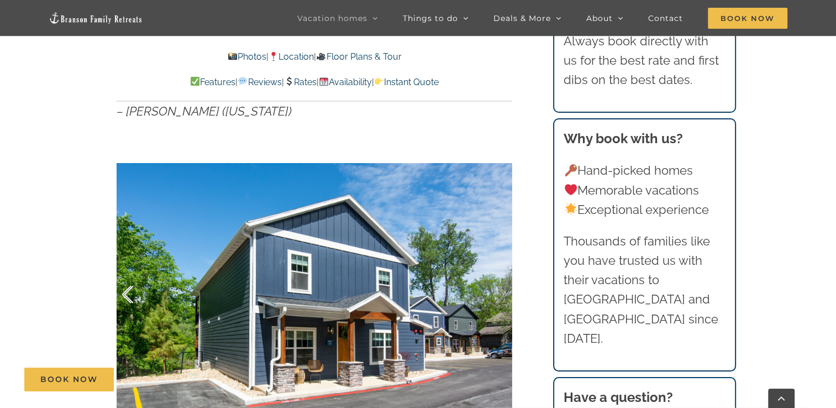
click at [126, 296] on div at bounding box center [139, 294] width 34 height 69
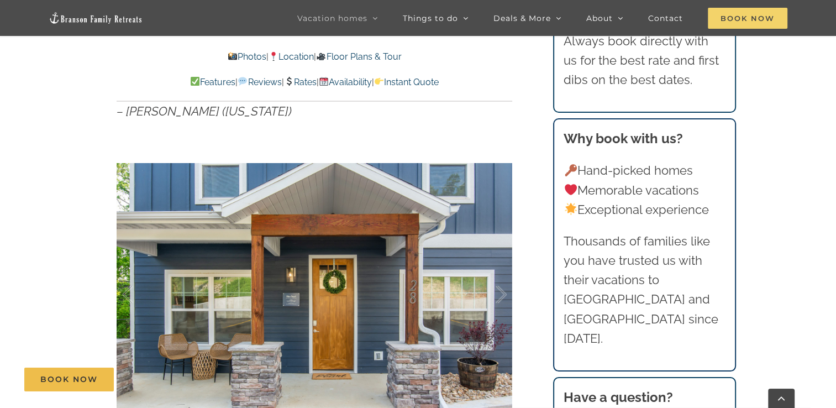
click at [753, 18] on span "Book Now" at bounding box center [748, 18] width 80 height 21
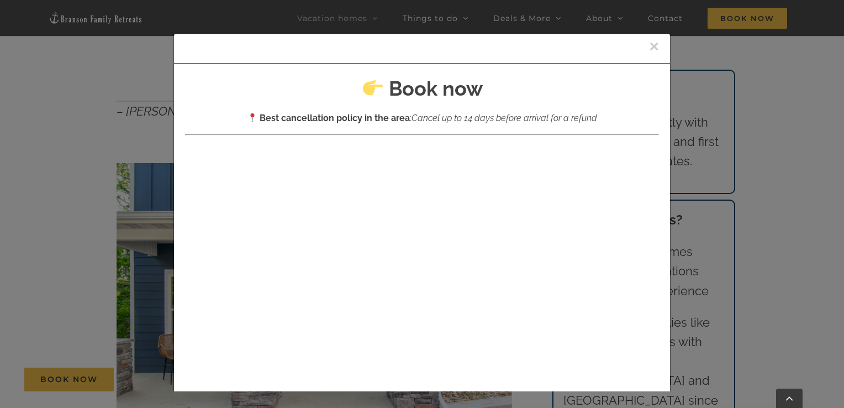
click at [649, 48] on div "×" at bounding box center [422, 49] width 496 height 30
click at [649, 47] on button "×" at bounding box center [654, 46] width 10 height 17
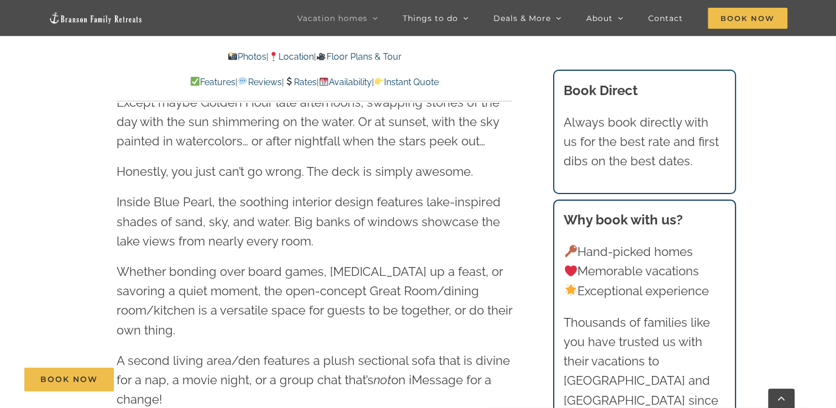
scroll to position [1122, 0]
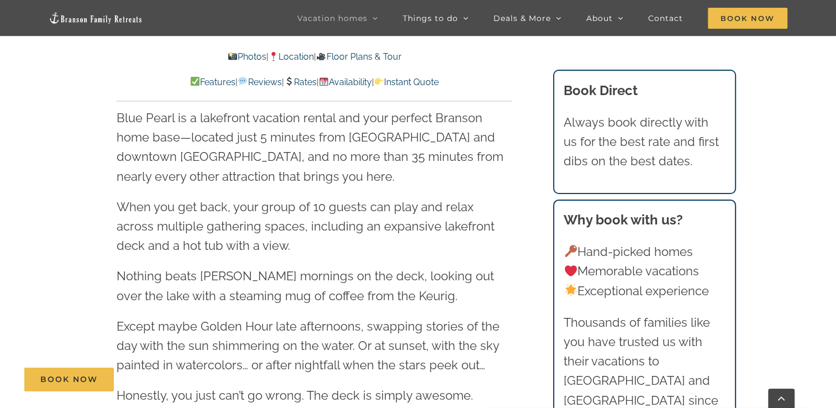
click at [305, 81] on link "Rates" at bounding box center [300, 82] width 33 height 10
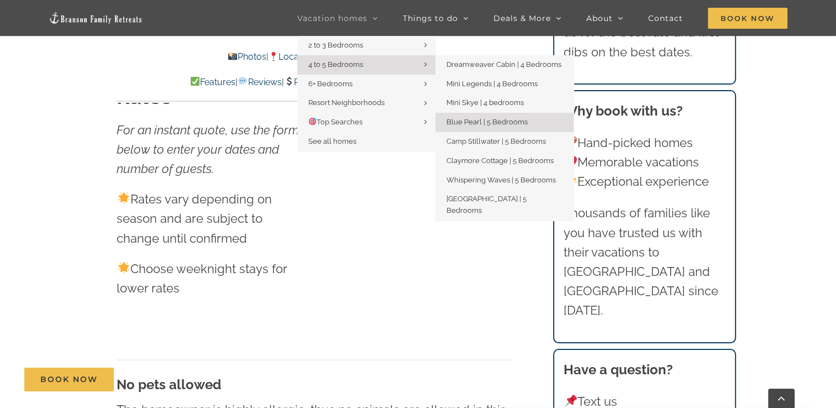
click at [346, 65] on span "4 to 5 Bedrooms" at bounding box center [335, 64] width 55 height 8
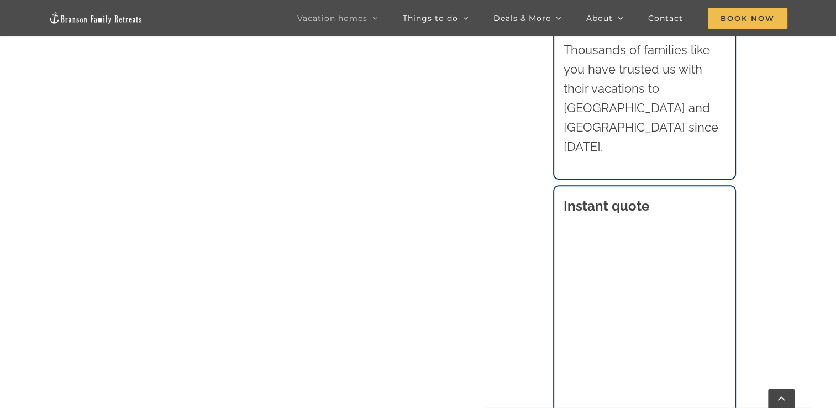
scroll to position [674, 0]
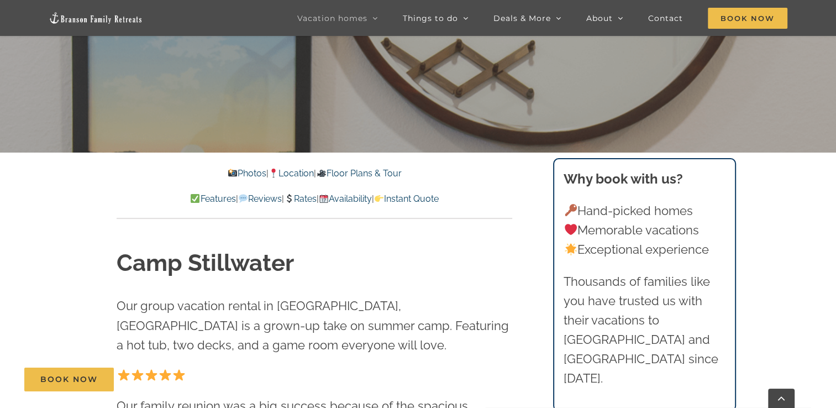
scroll to position [268, 0]
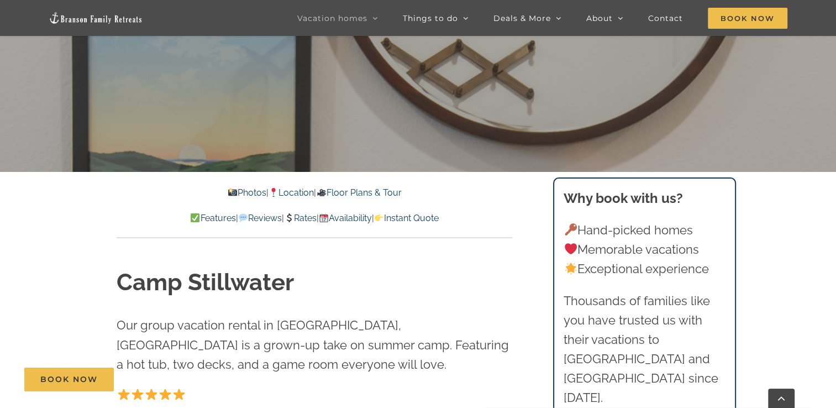
click at [306, 213] on link "Rates" at bounding box center [300, 218] width 33 height 10
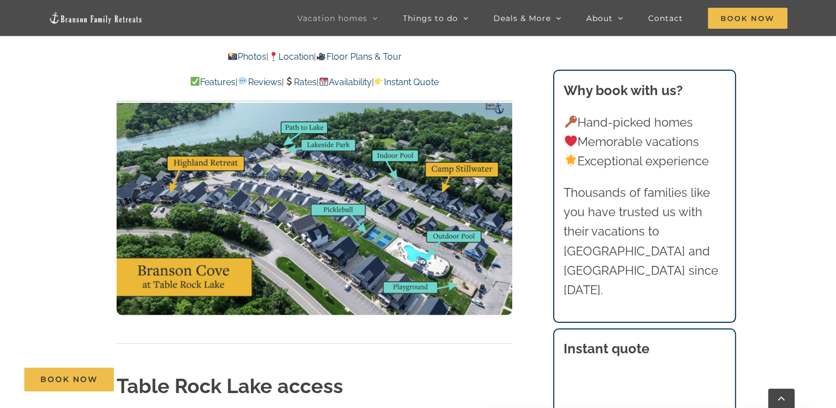
scroll to position [3269, 0]
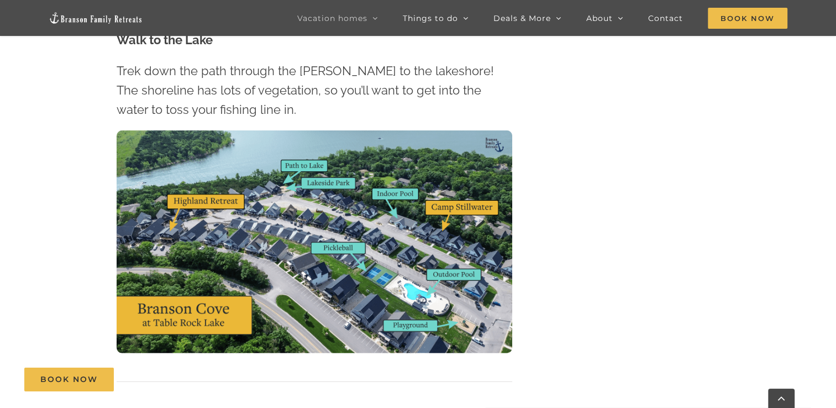
scroll to position [268, 0]
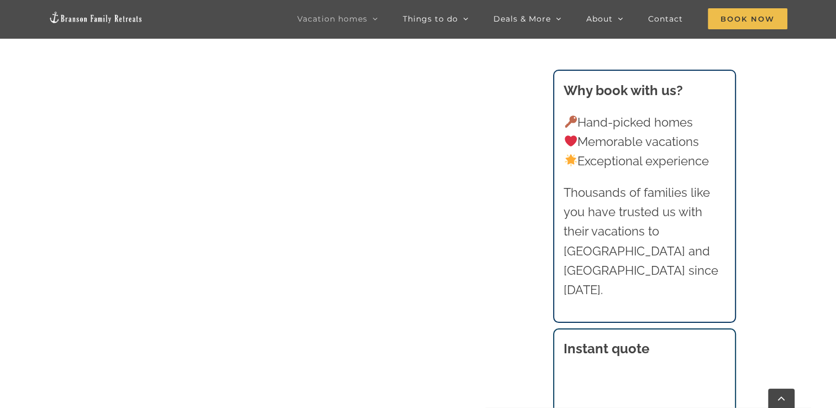
scroll to position [674, 0]
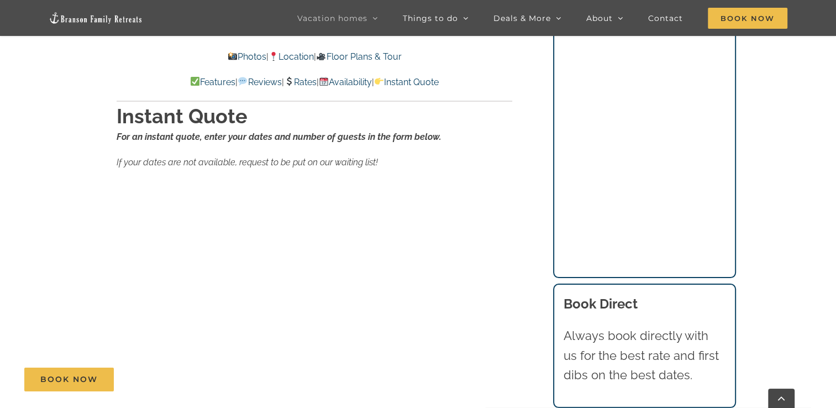
scroll to position [7285, 0]
